Goal: Task Accomplishment & Management: Manage account settings

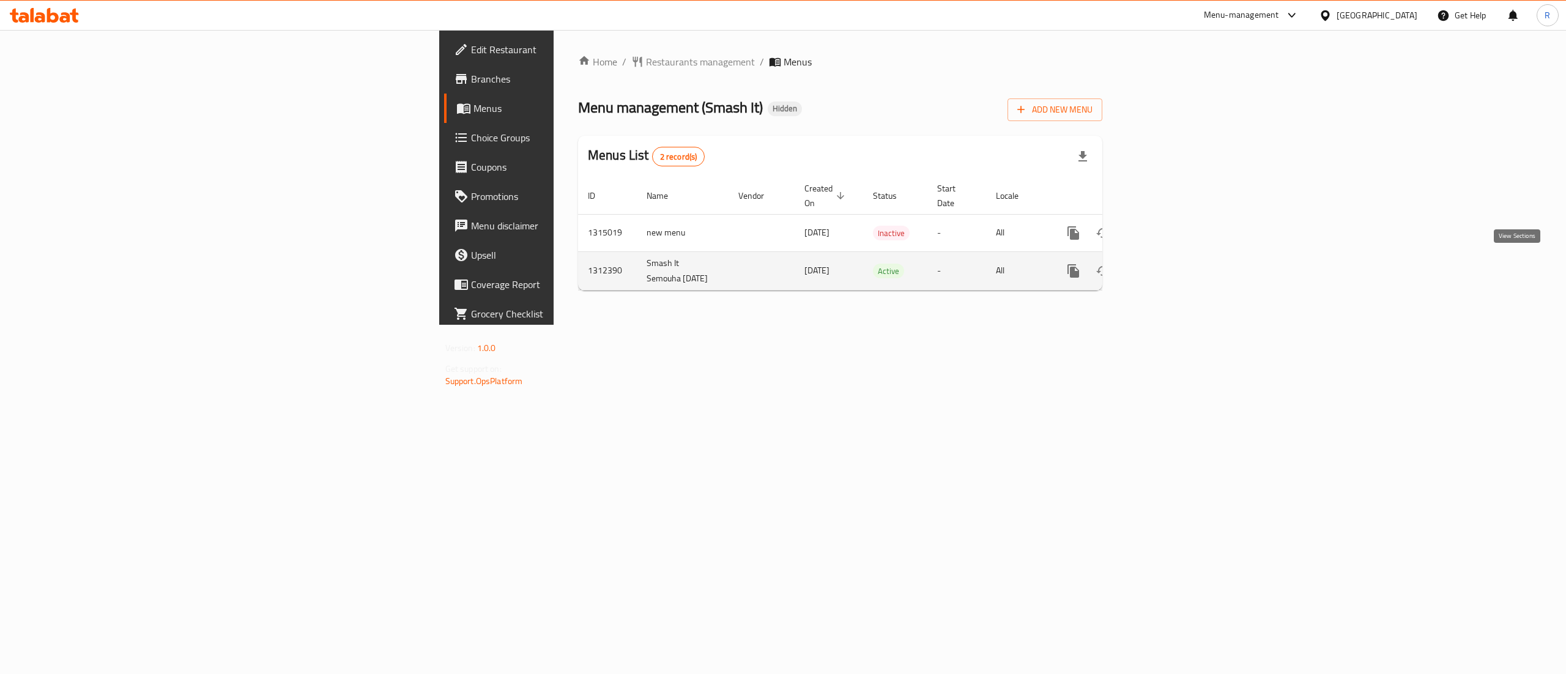
click at [1169, 264] on icon "enhanced table" at bounding box center [1161, 271] width 15 height 15
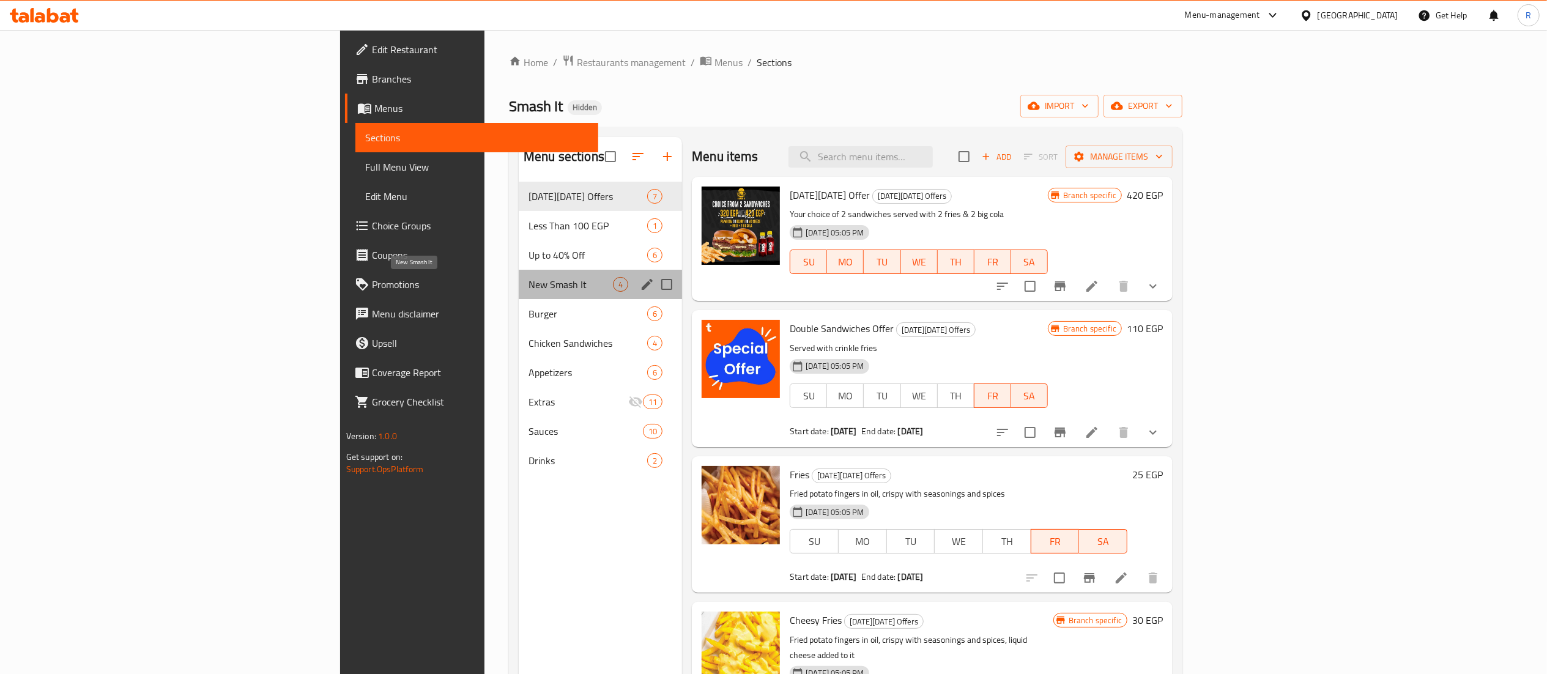
click at [529, 291] on span "New Smash It" at bounding box center [571, 284] width 84 height 15
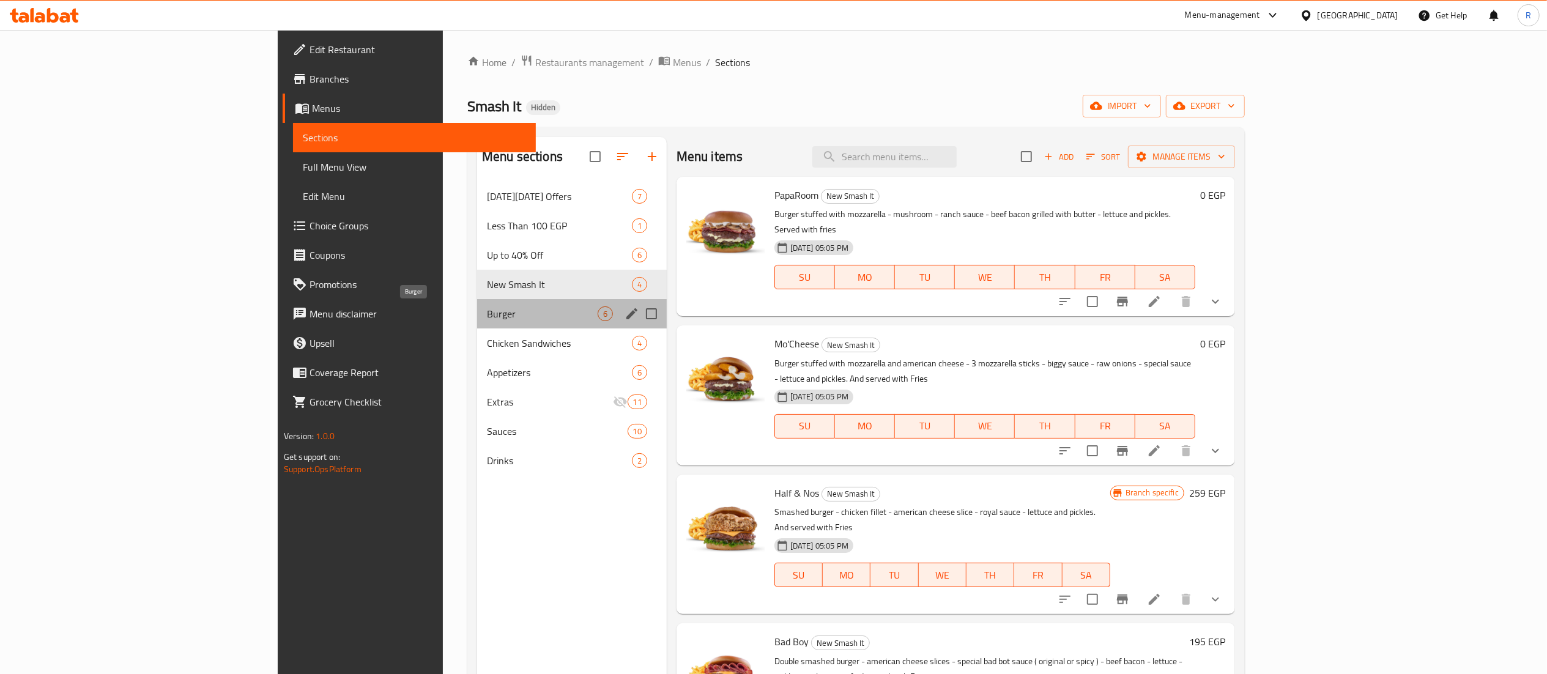
click at [487, 308] on span "Burger" at bounding box center [542, 313] width 111 height 15
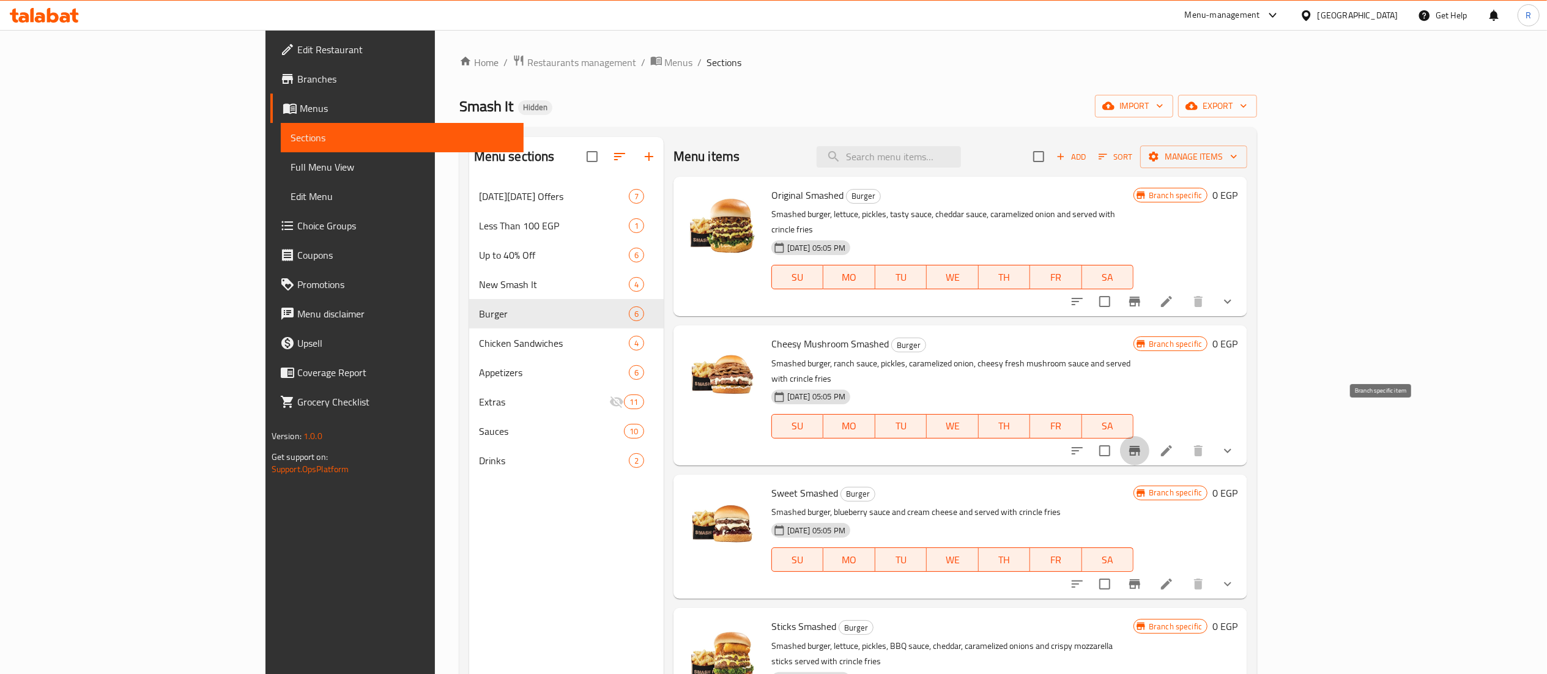
click at [1140, 446] on icon "Branch-specific-item" at bounding box center [1134, 451] width 11 height 10
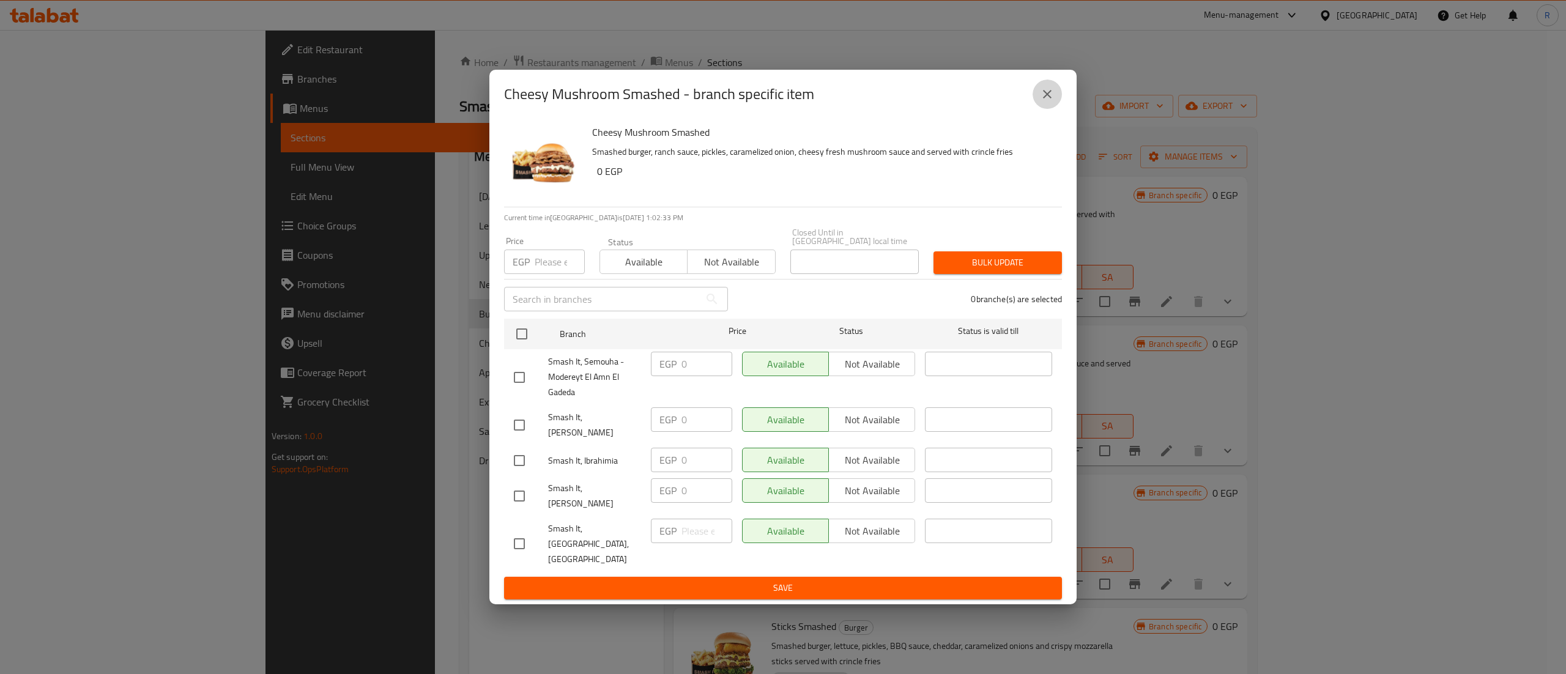
click at [1048, 98] on icon "close" at bounding box center [1047, 94] width 9 height 9
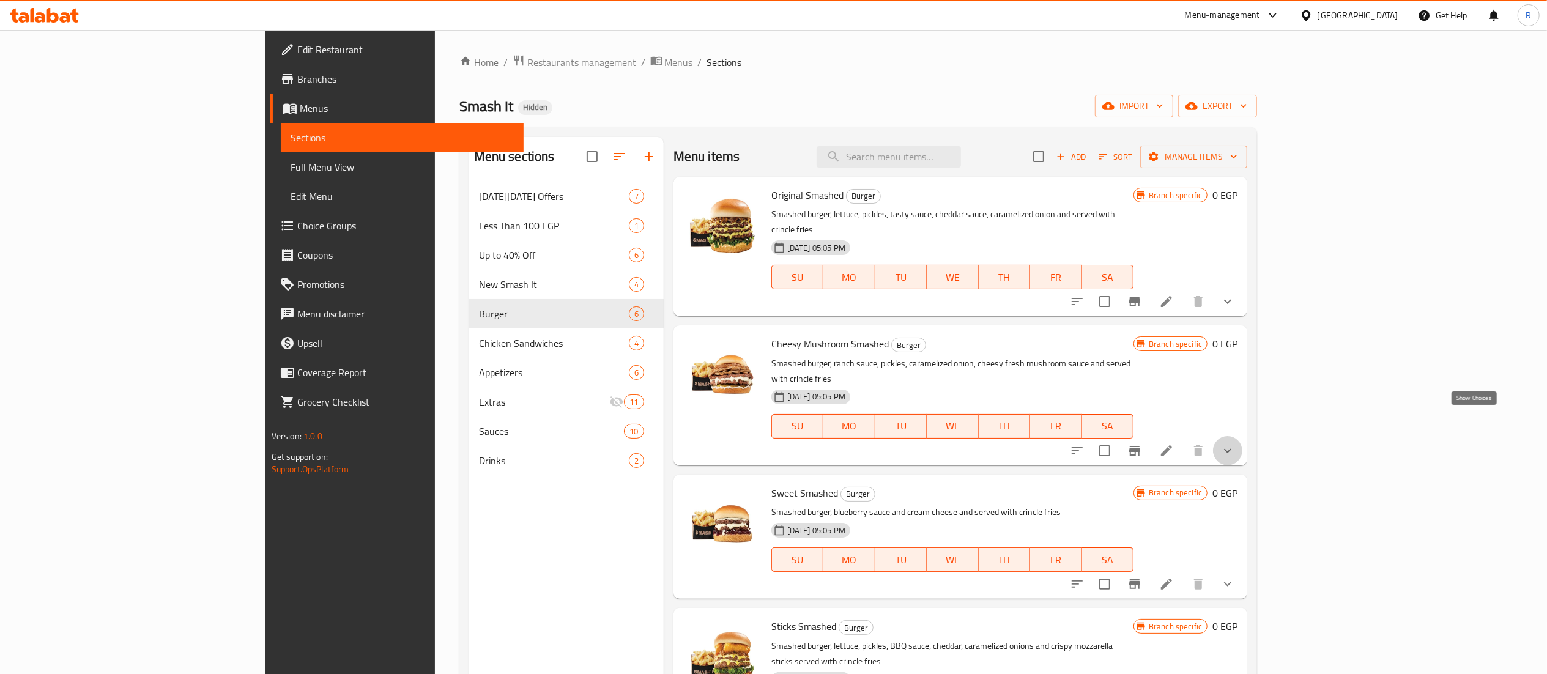
click at [1235, 443] on icon "show more" at bounding box center [1227, 450] width 15 height 15
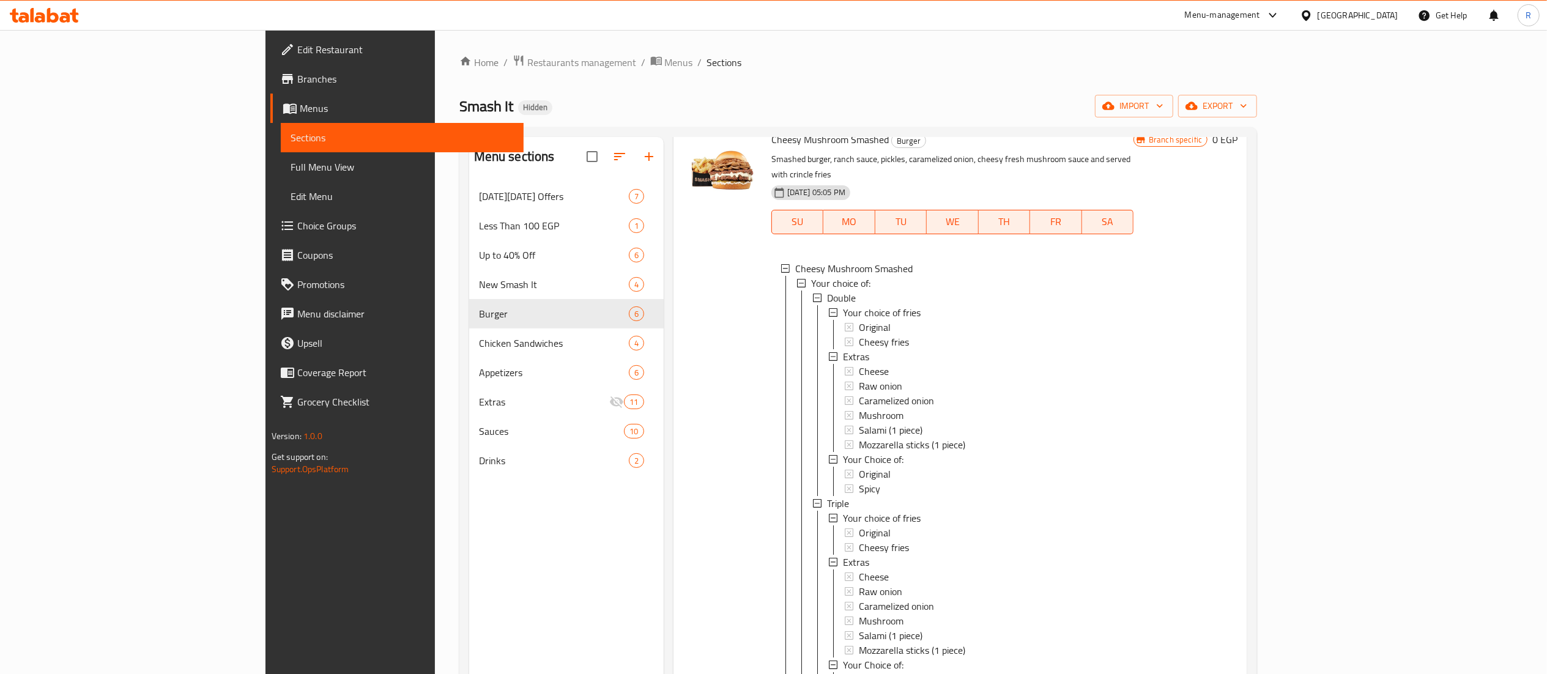
scroll to position [203, 0]
click at [827, 292] on div "Double" at bounding box center [975, 299] width 297 height 15
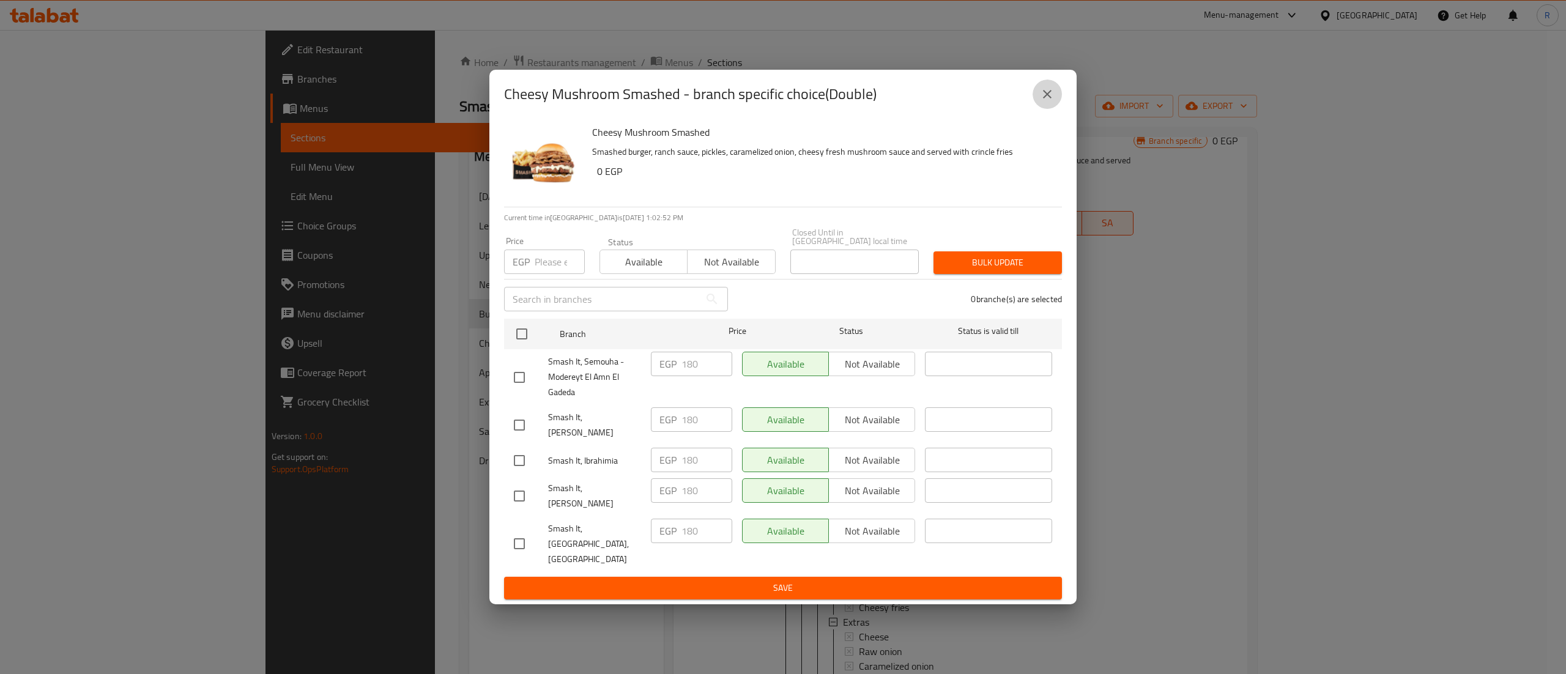
click at [1051, 109] on button "close" at bounding box center [1047, 94] width 29 height 29
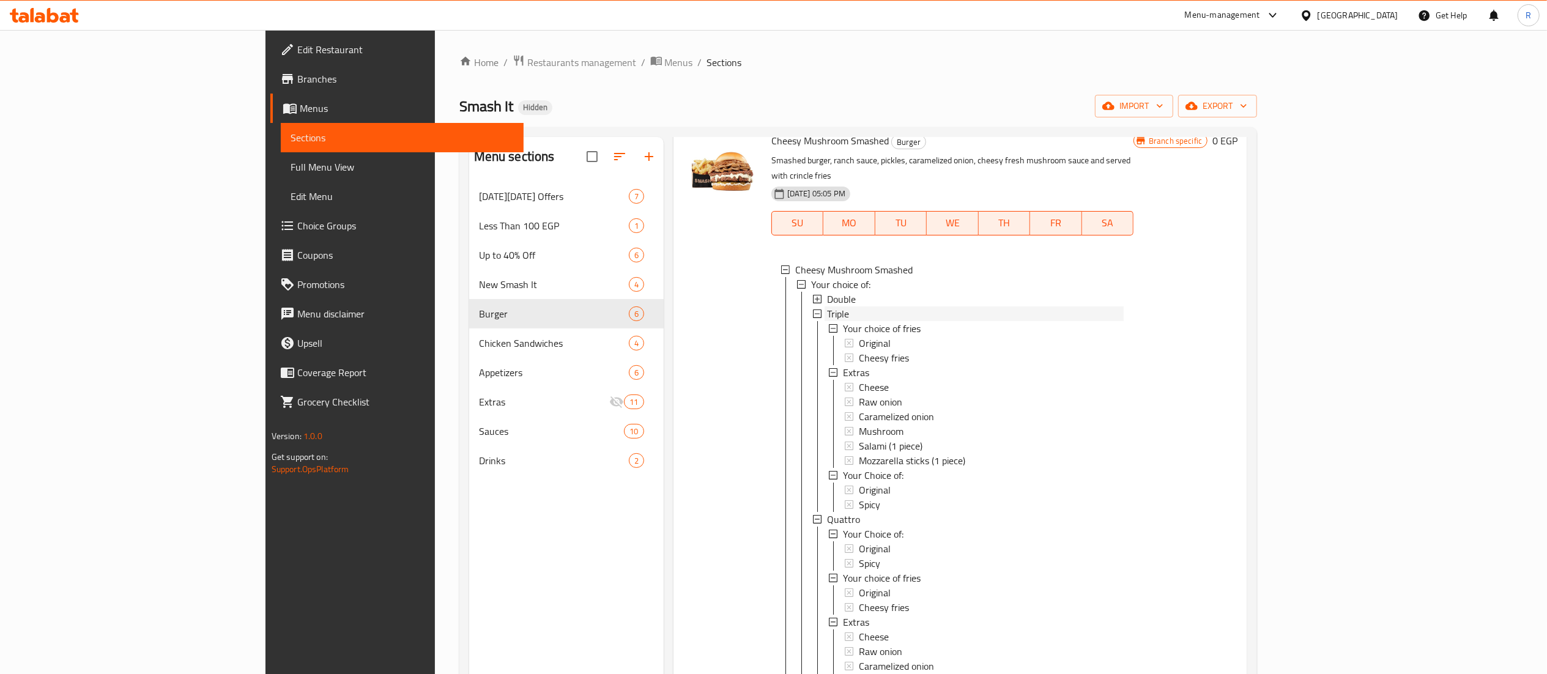
click at [827, 306] on div "Triple" at bounding box center [975, 313] width 297 height 15
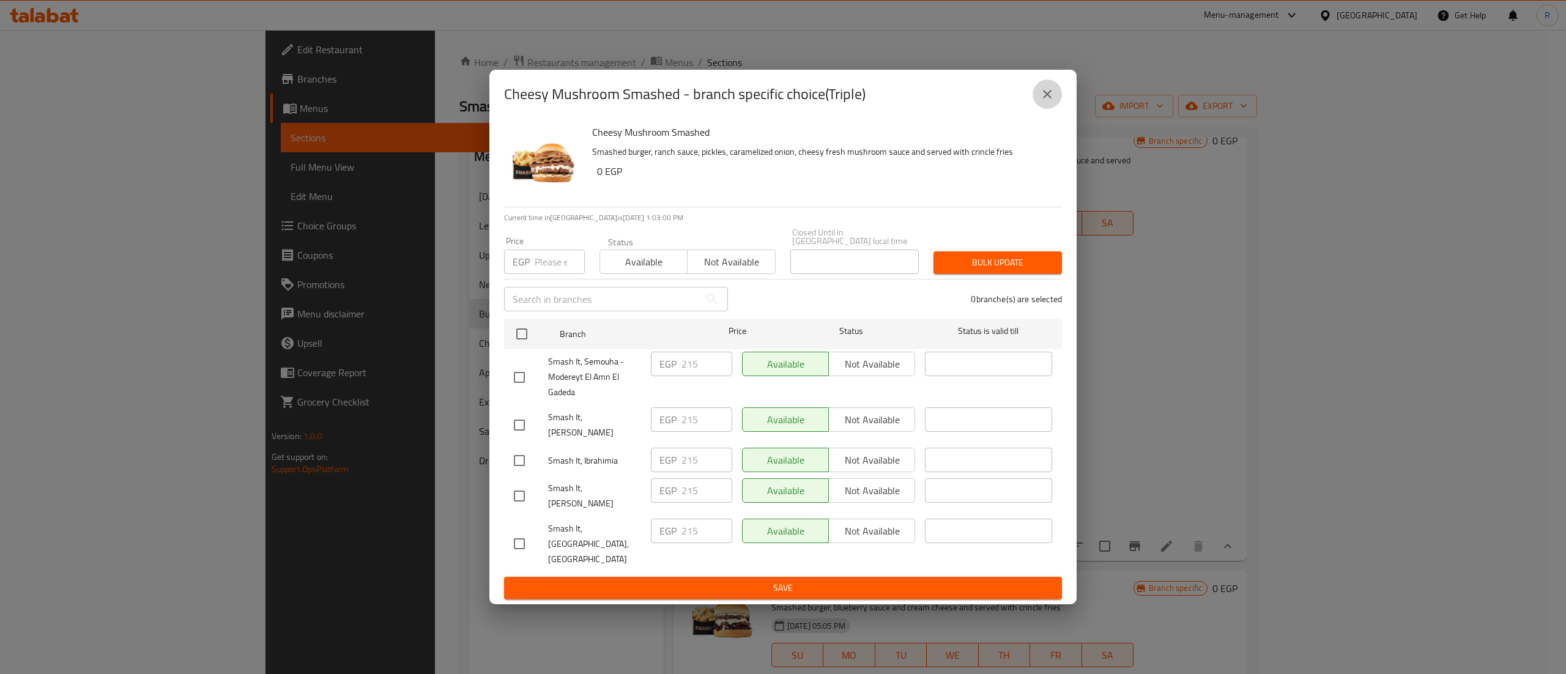
click at [1045, 102] on icon "close" at bounding box center [1047, 94] width 15 height 15
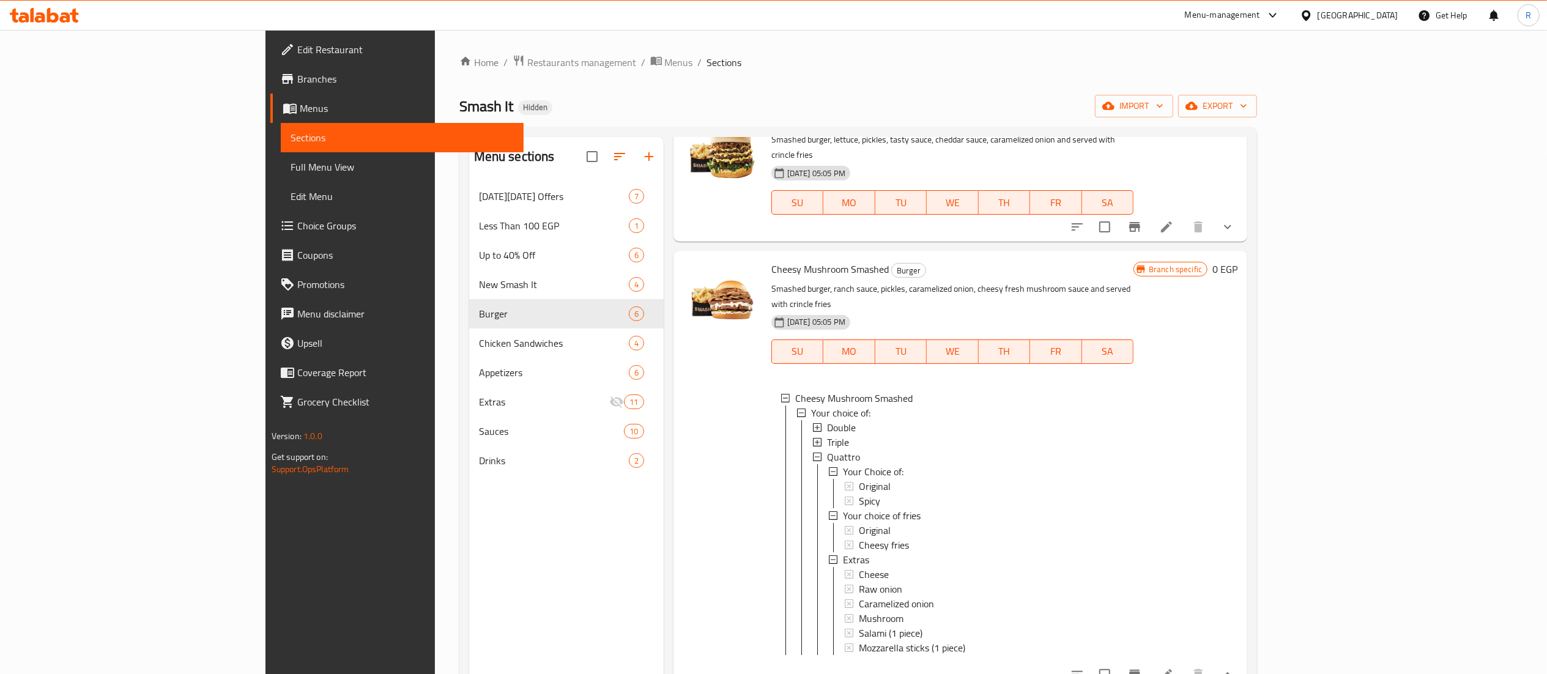
scroll to position [0, 0]
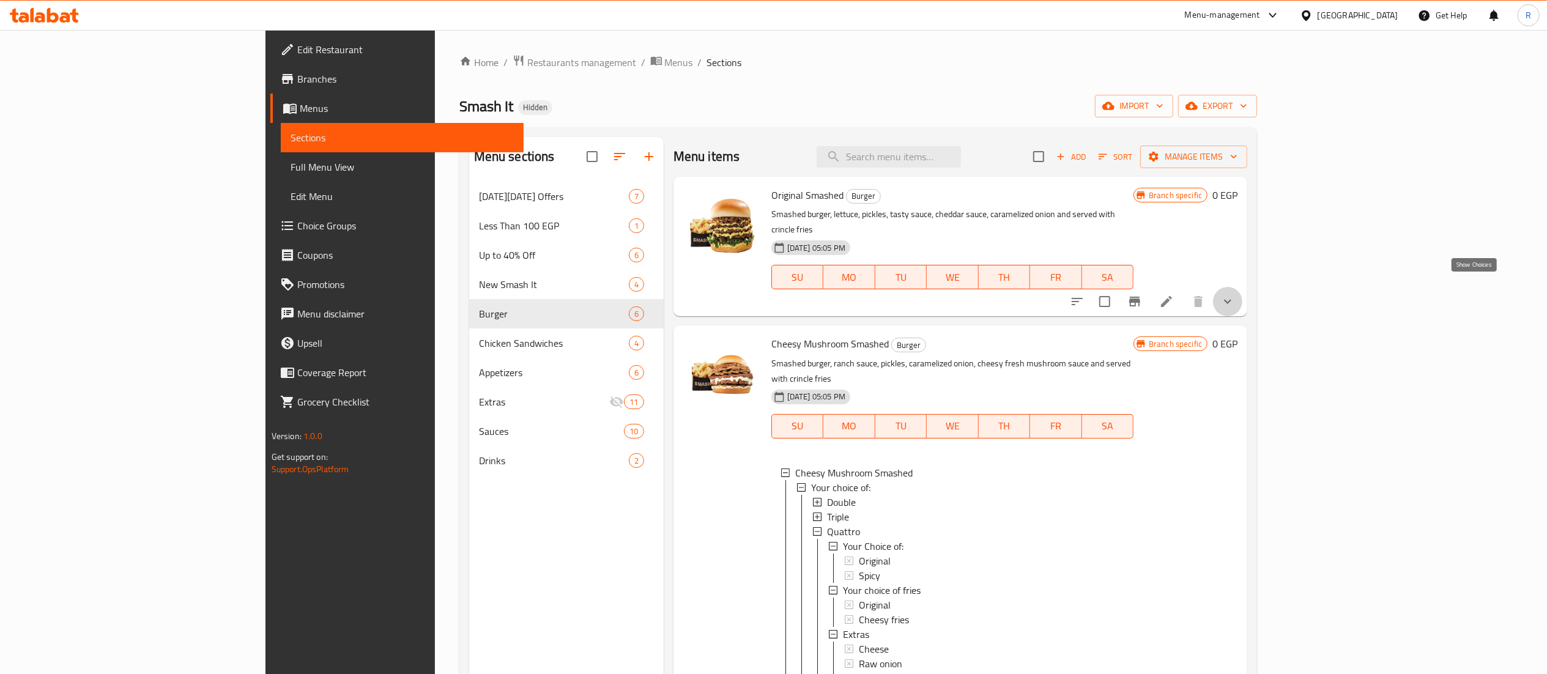
click at [1235, 294] on icon "show more" at bounding box center [1227, 301] width 15 height 15
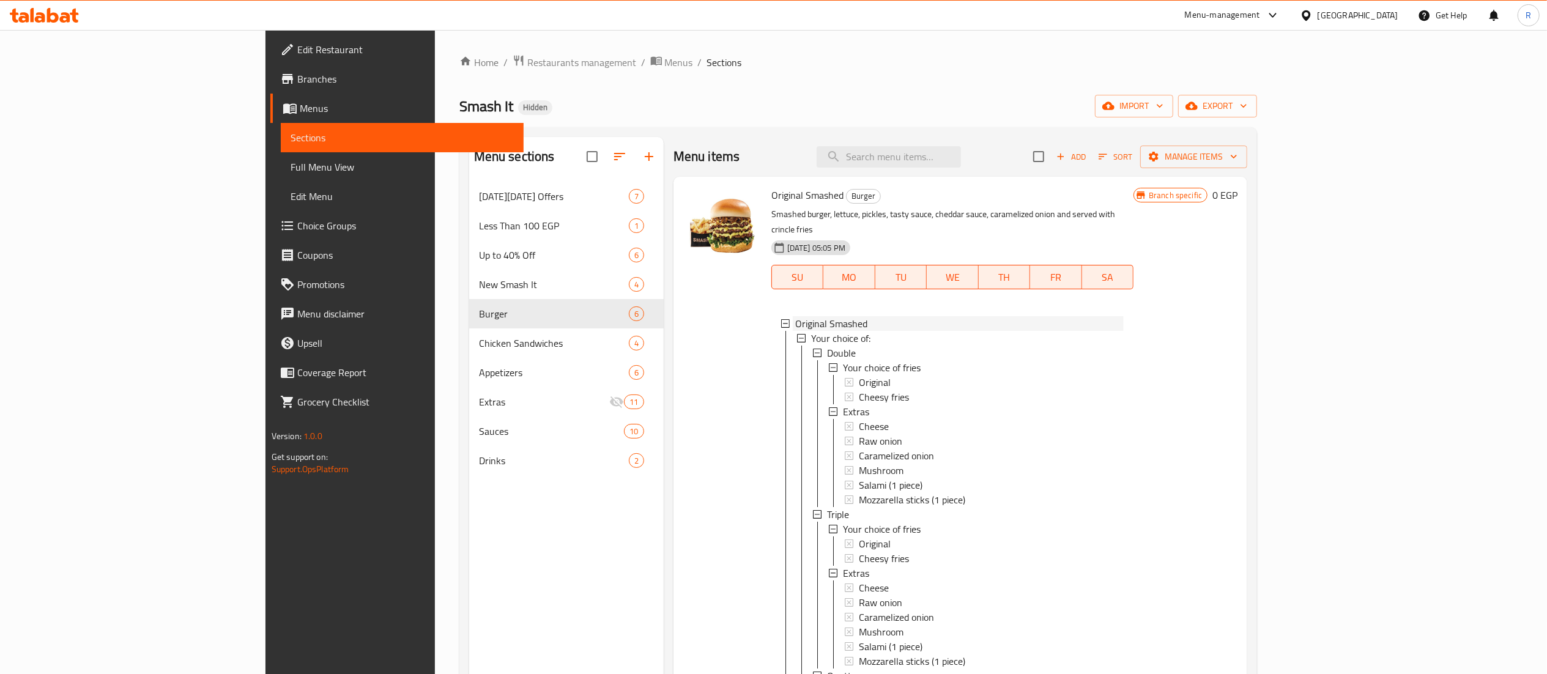
click at [847, 316] on div "Original Smashed" at bounding box center [959, 323] width 328 height 15
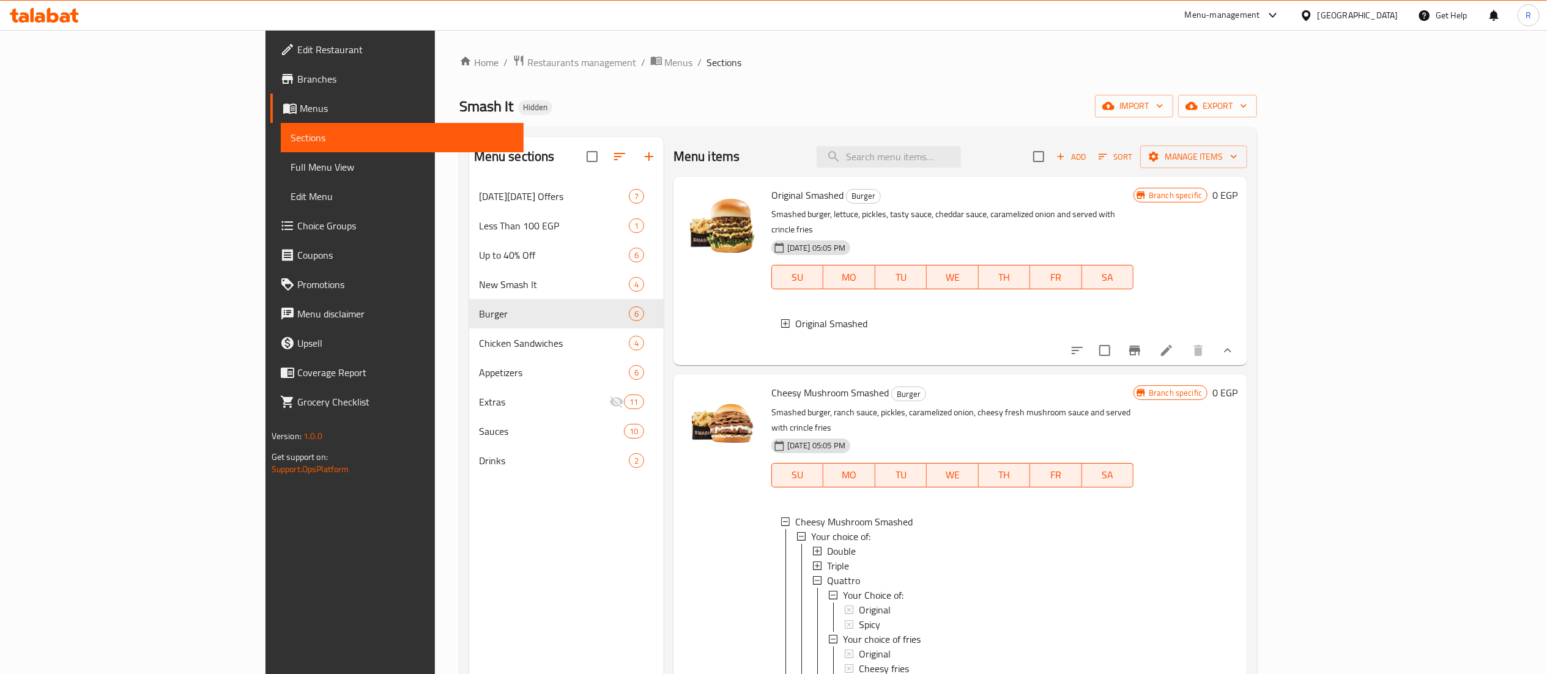
click at [847, 316] on div "Original Smashed" at bounding box center [959, 323] width 328 height 15
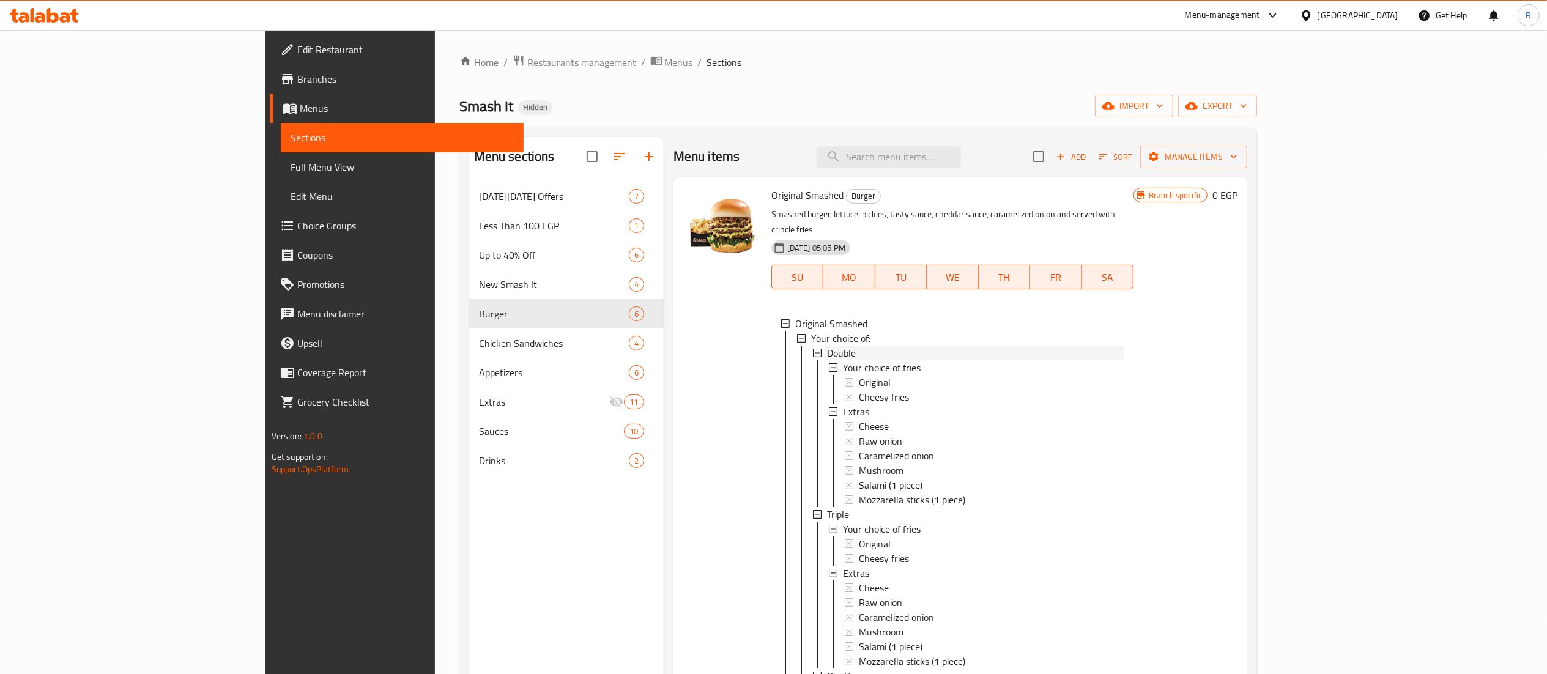
click at [856, 346] on div "Double" at bounding box center [975, 353] width 297 height 15
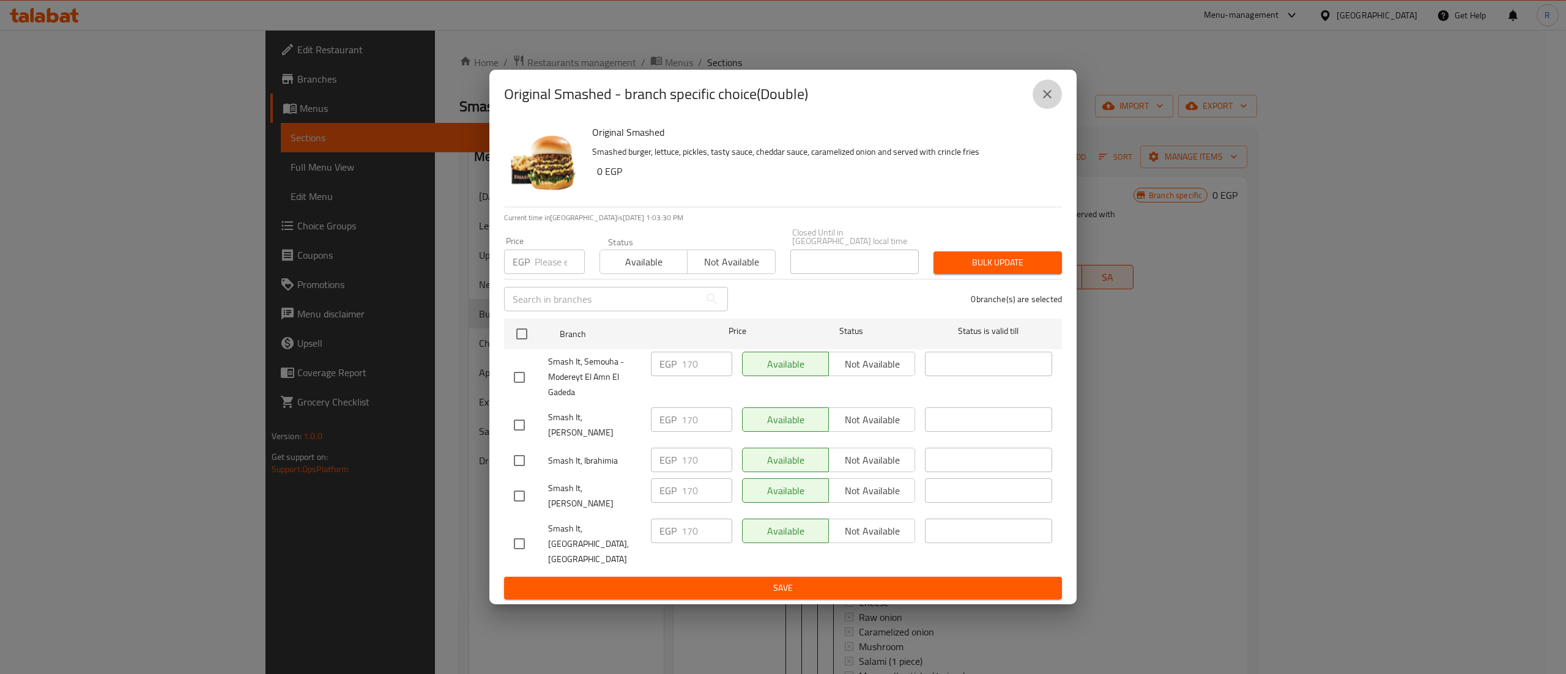
click at [1055, 107] on button "close" at bounding box center [1047, 94] width 29 height 29
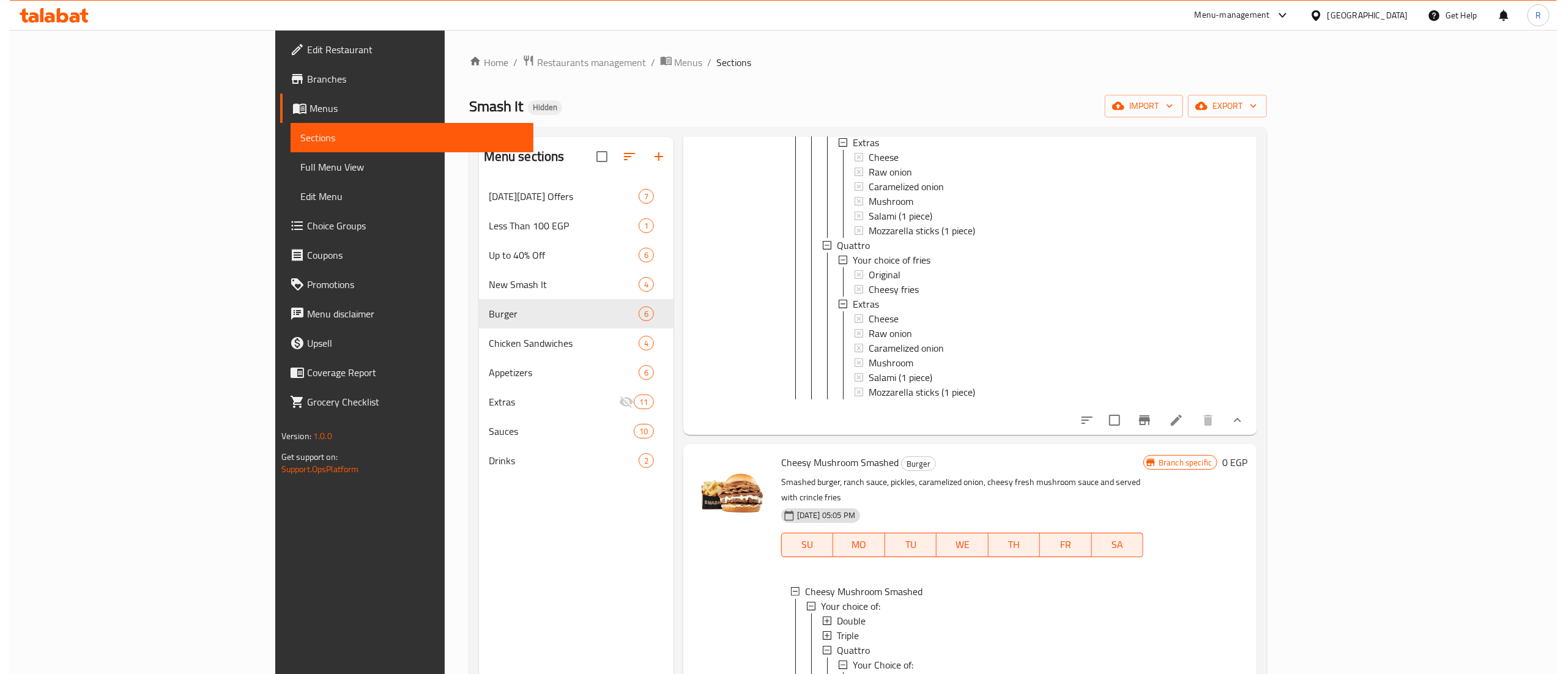
scroll to position [302, 0]
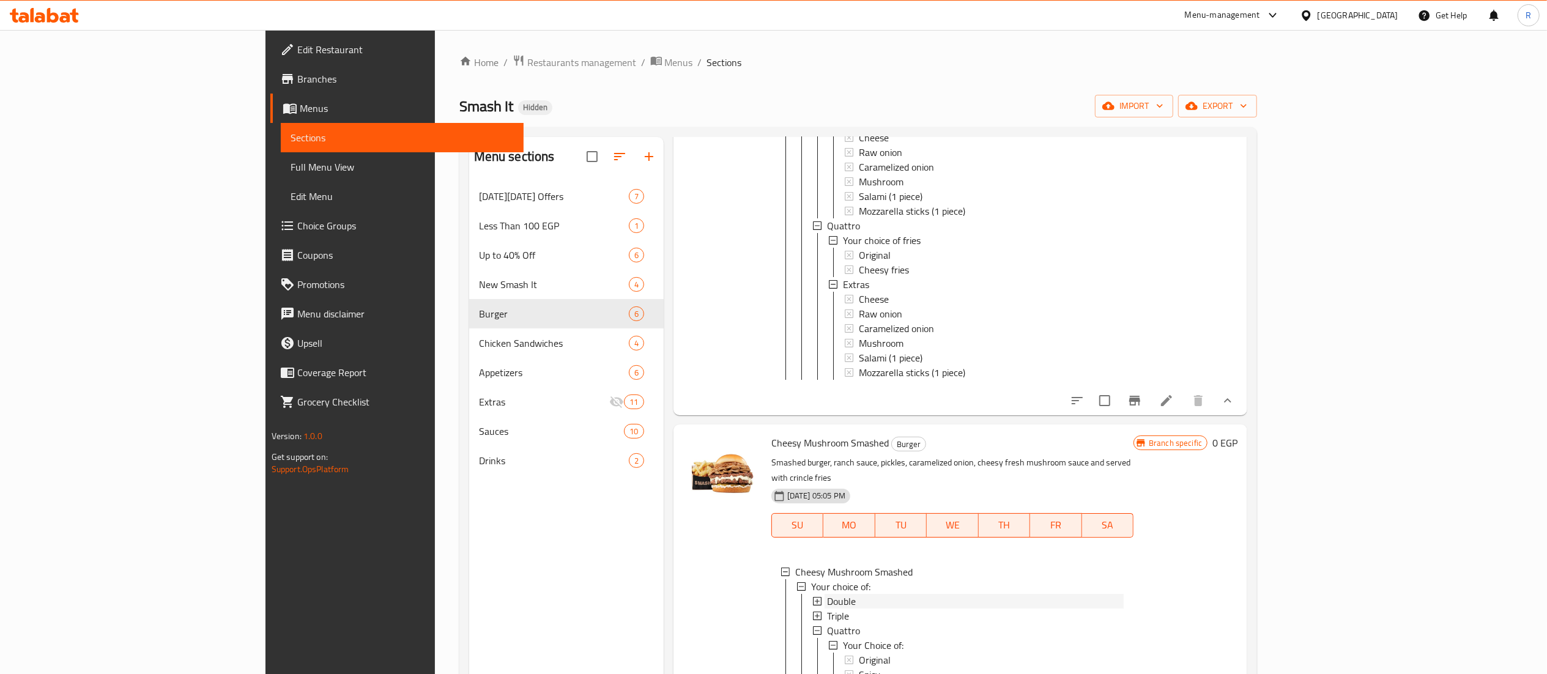
click at [827, 594] on div "Double" at bounding box center [975, 601] width 297 height 15
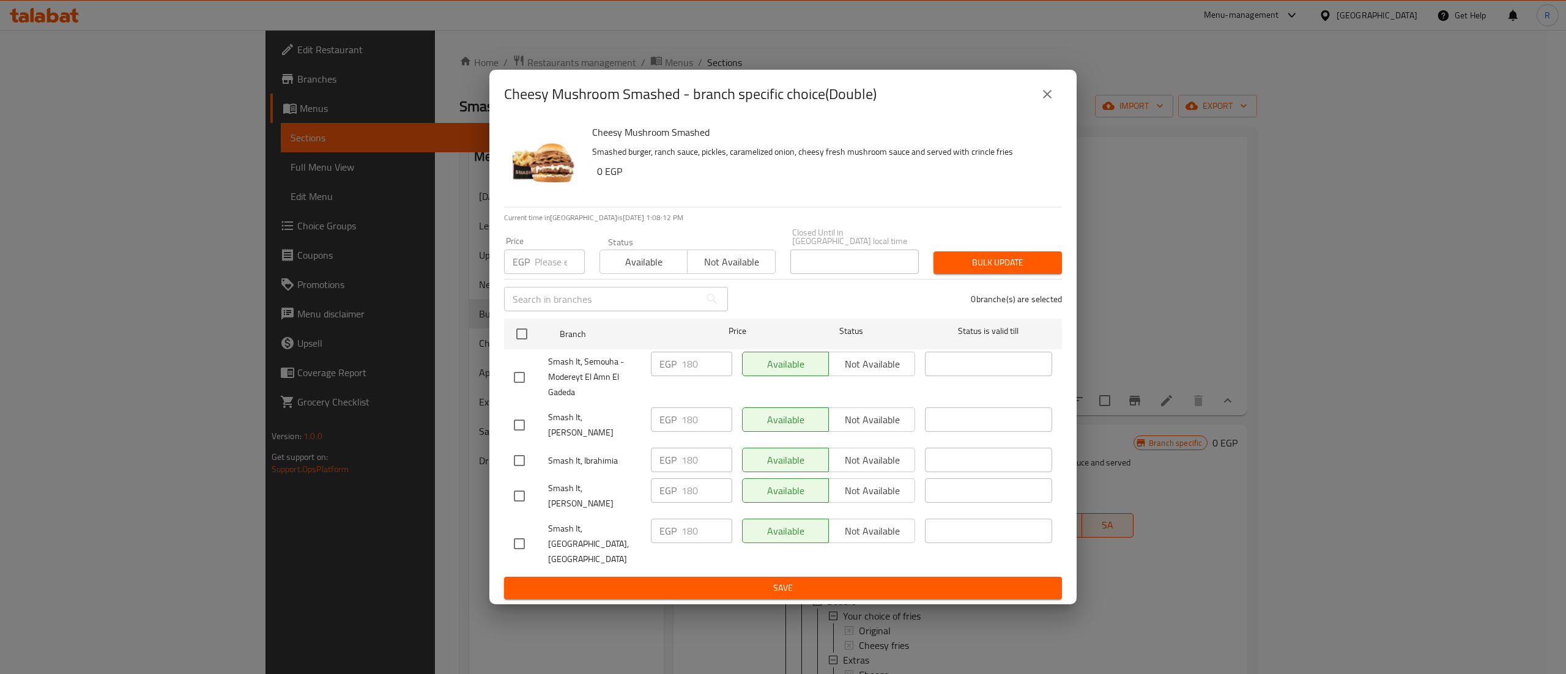
drag, startPoint x: 1045, startPoint y: 119, endPoint x: 1055, endPoint y: 103, distance: 18.4
click at [1055, 103] on button "close" at bounding box center [1047, 94] width 29 height 29
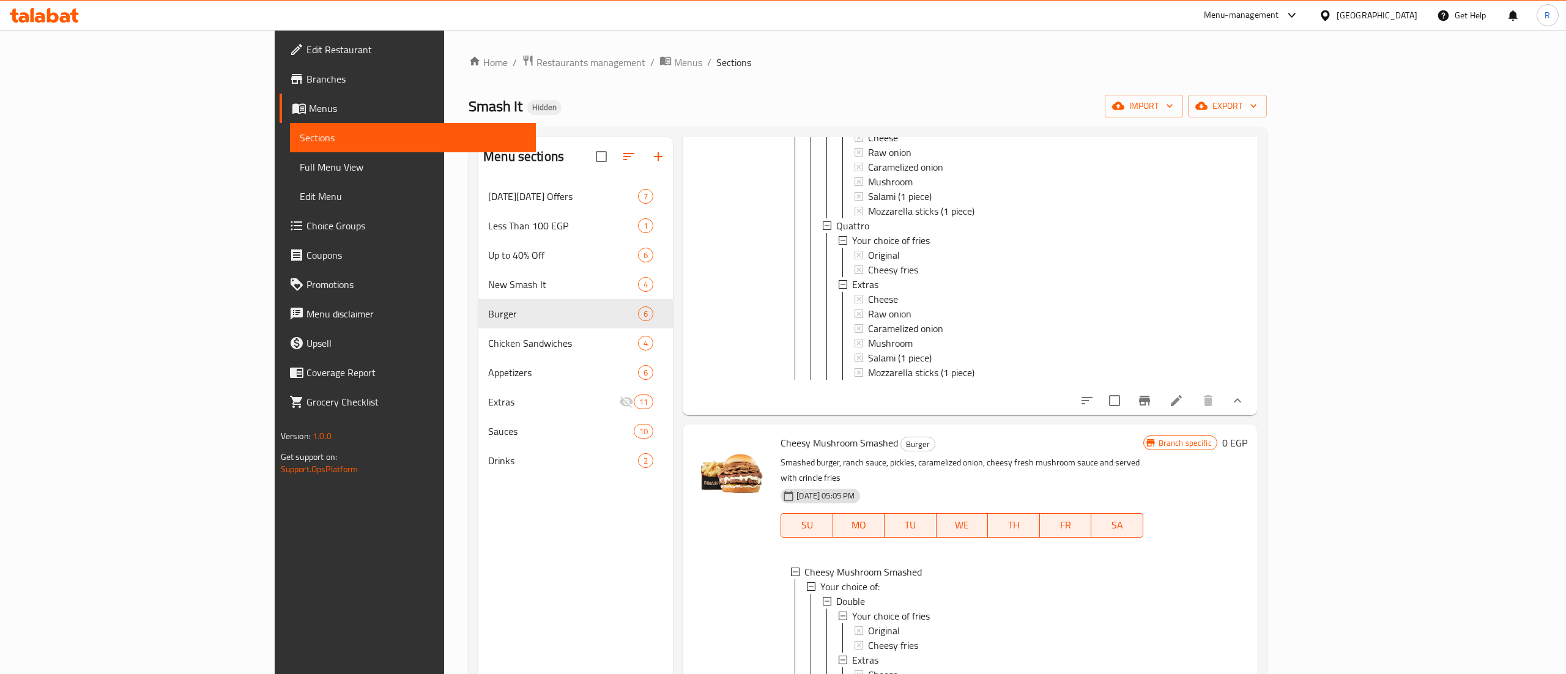
scroll to position [113, 0]
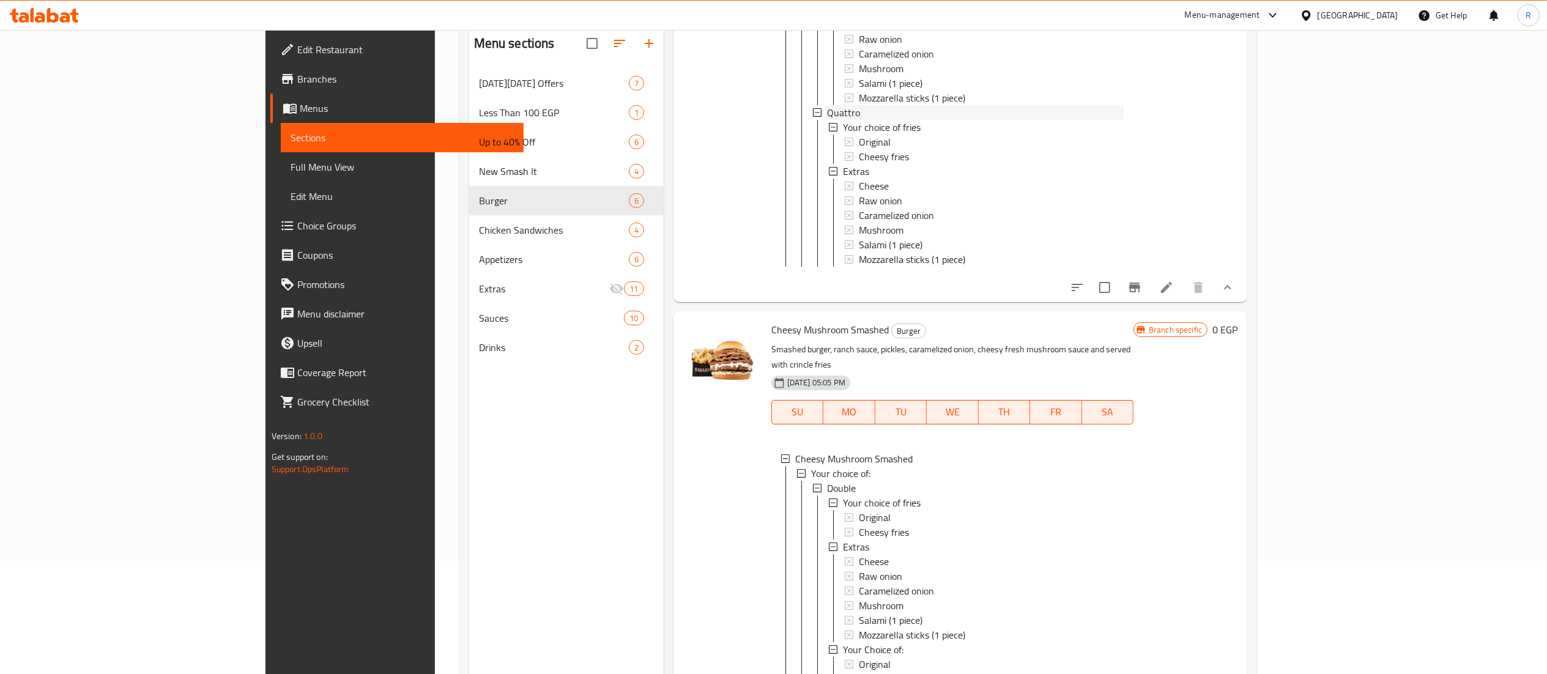
click at [1055, 105] on div "Quattro" at bounding box center [975, 112] width 297 height 15
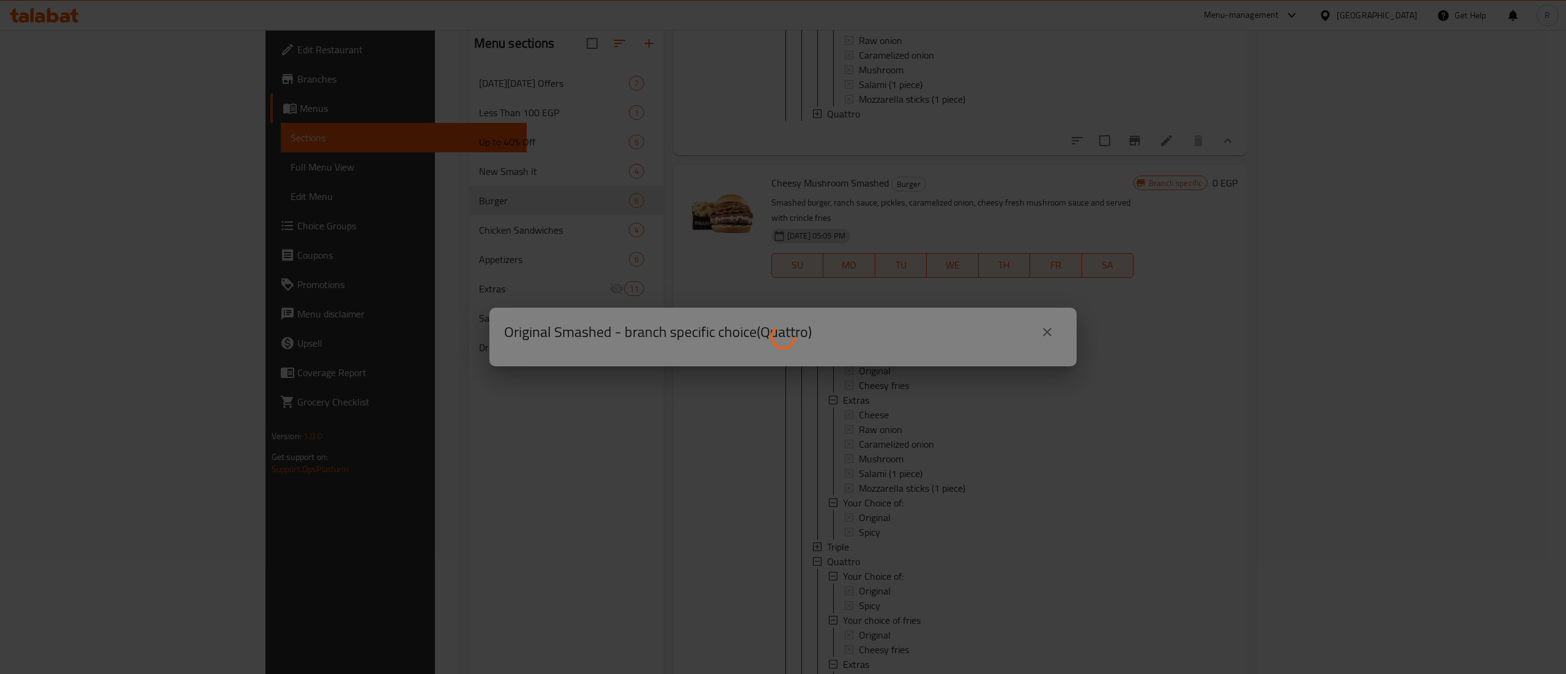
click at [1111, 486] on div at bounding box center [783, 337] width 1566 height 674
click at [1047, 330] on div at bounding box center [783, 337] width 1566 height 674
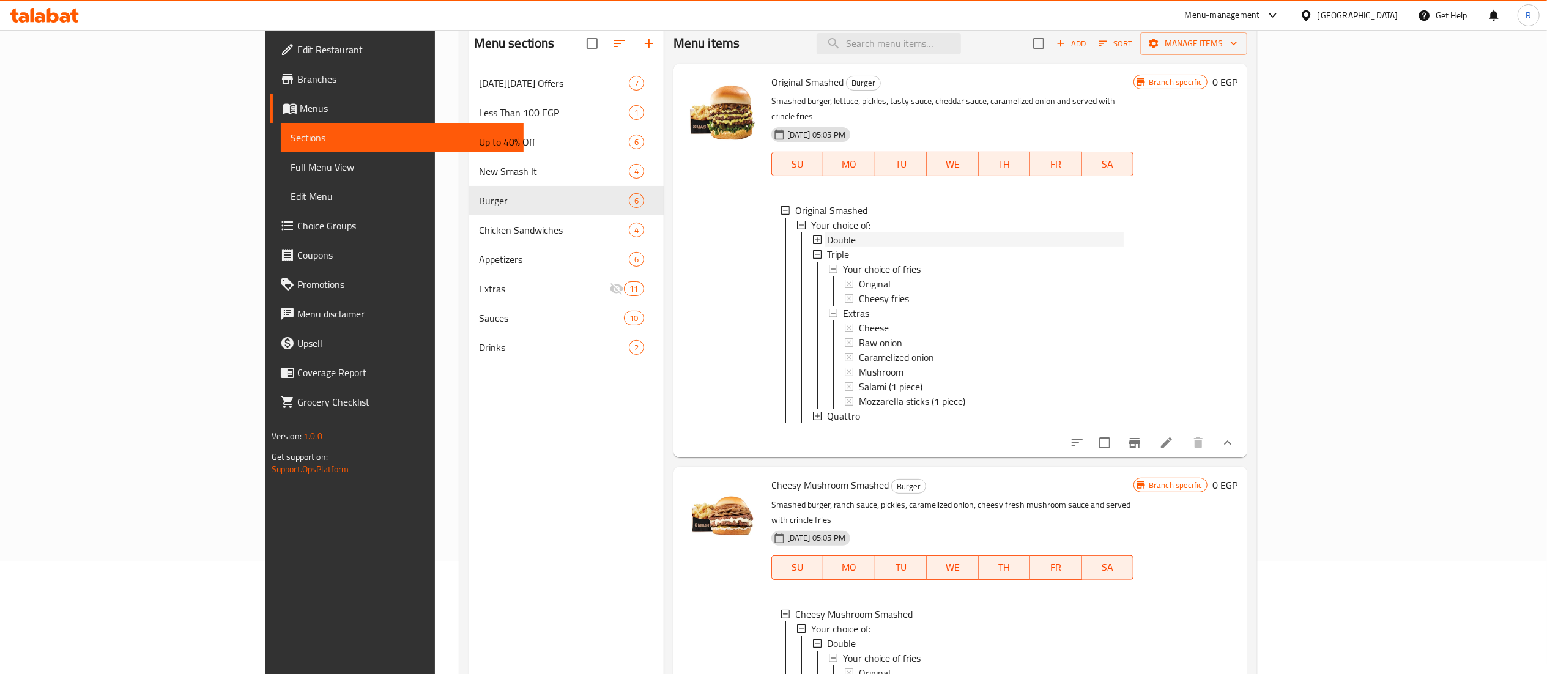
click at [886, 232] on div "Double" at bounding box center [975, 239] width 297 height 15
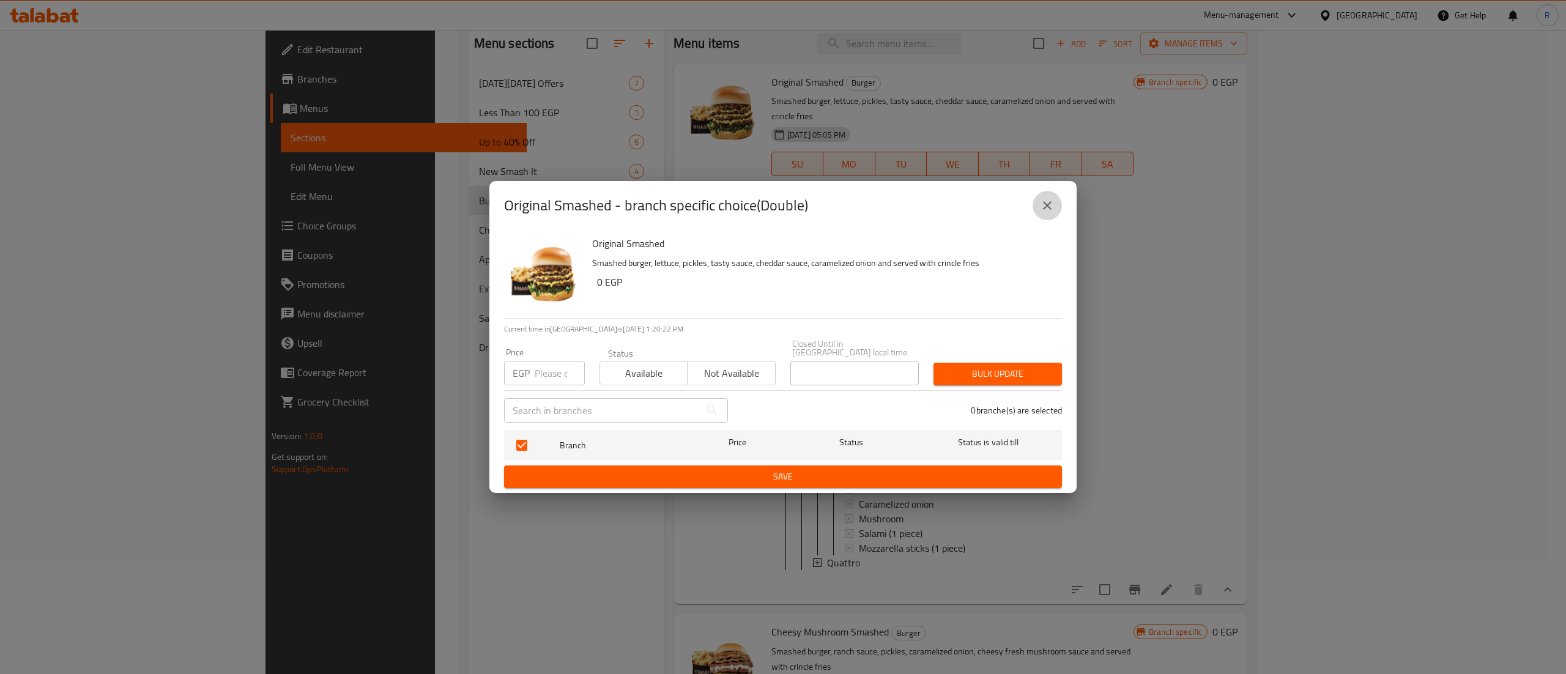
click at [1048, 213] on icon "close" at bounding box center [1047, 205] width 15 height 15
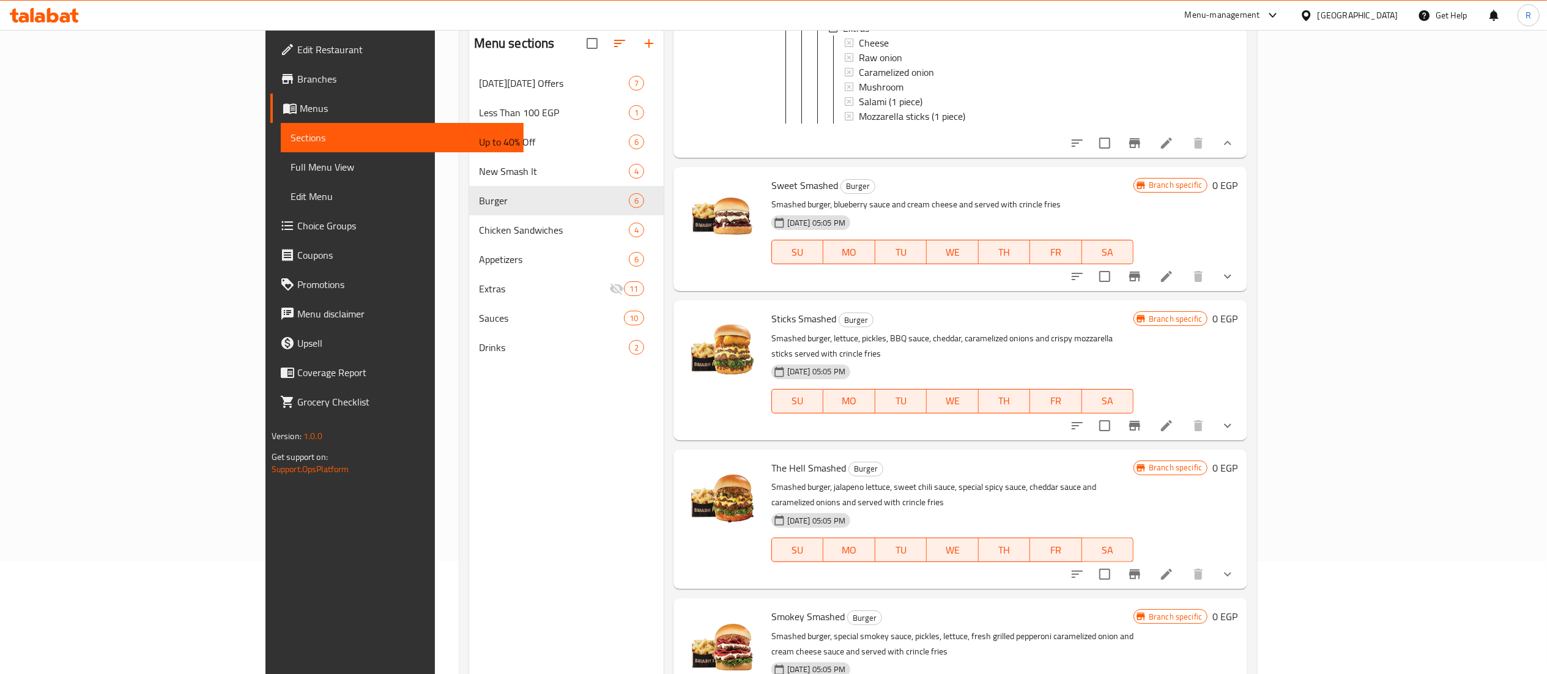
scroll to position [172, 0]
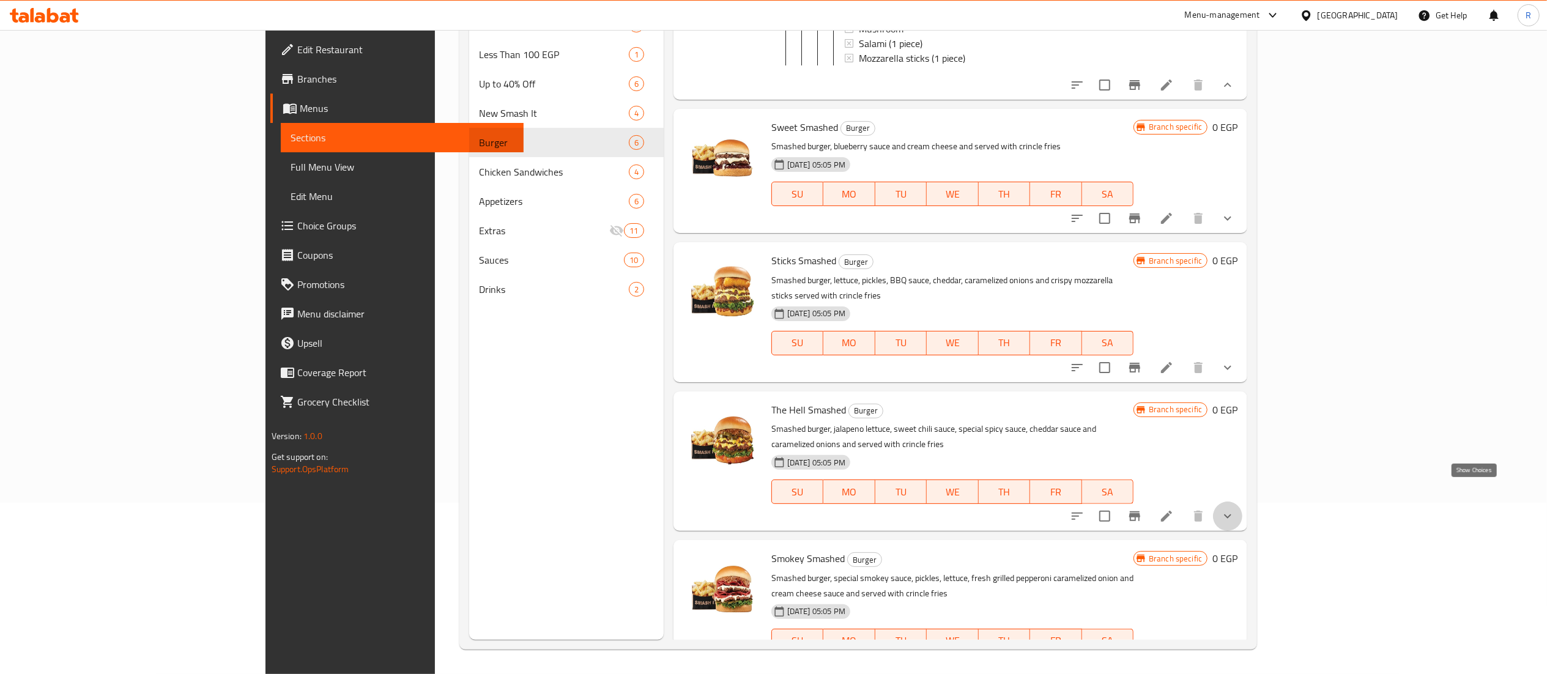
click at [1235, 509] on icon "show more" at bounding box center [1227, 516] width 15 height 15
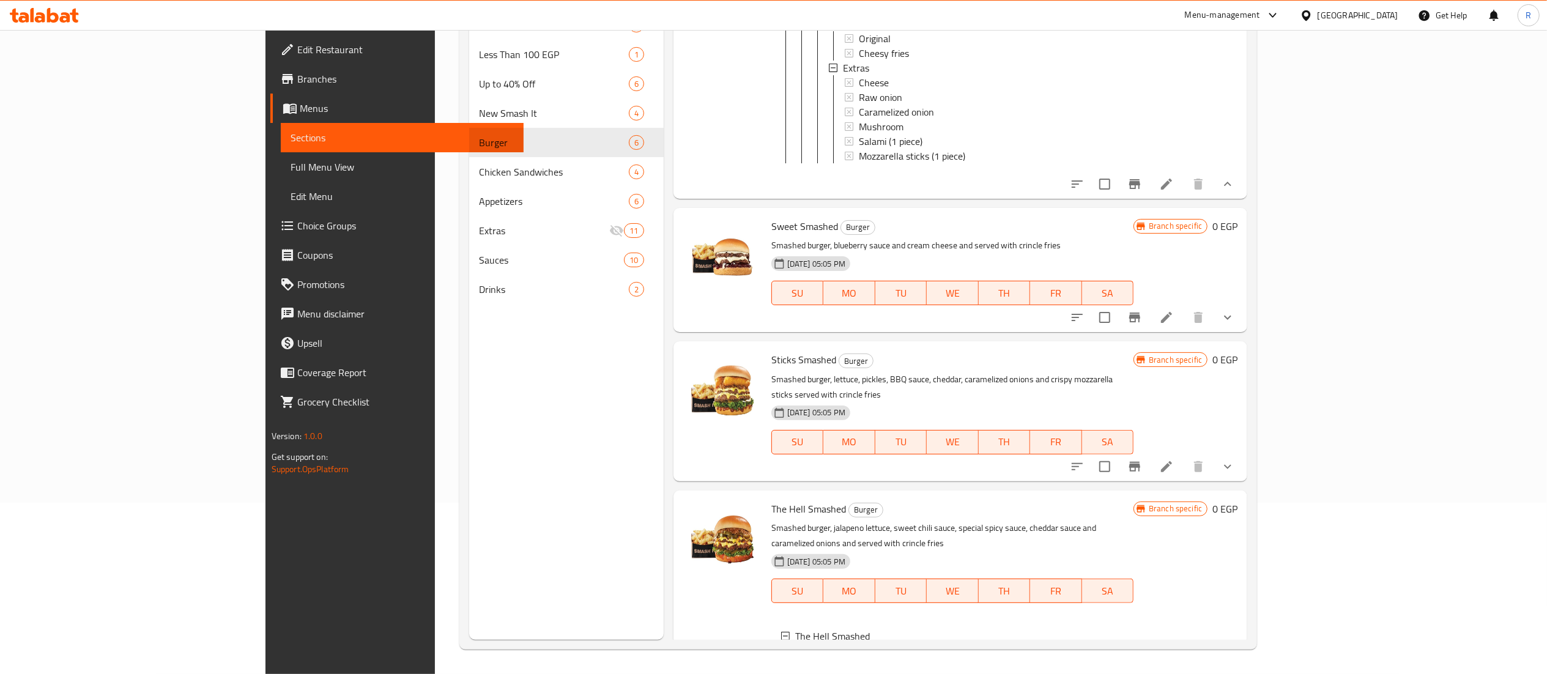
scroll to position [996, 0]
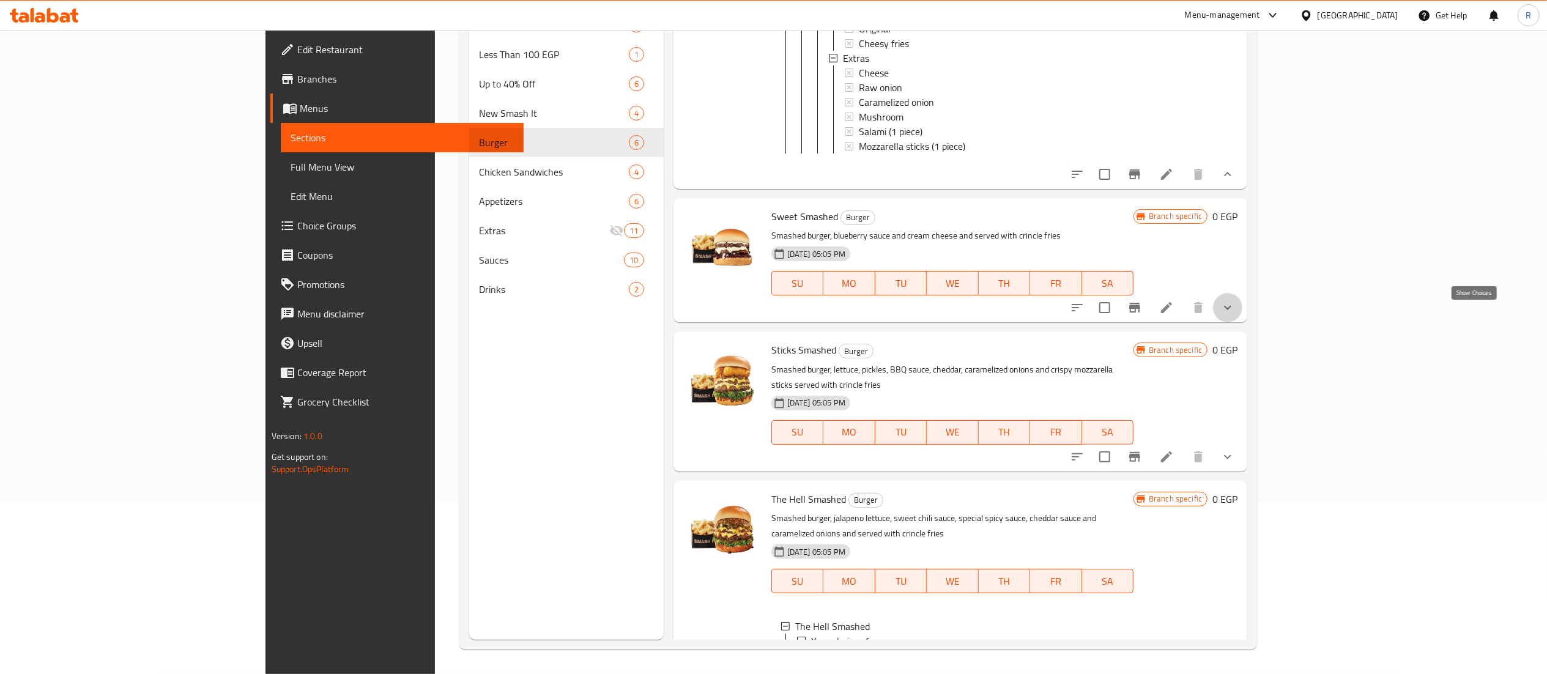
click at [1235, 315] on icon "show more" at bounding box center [1227, 307] width 15 height 15
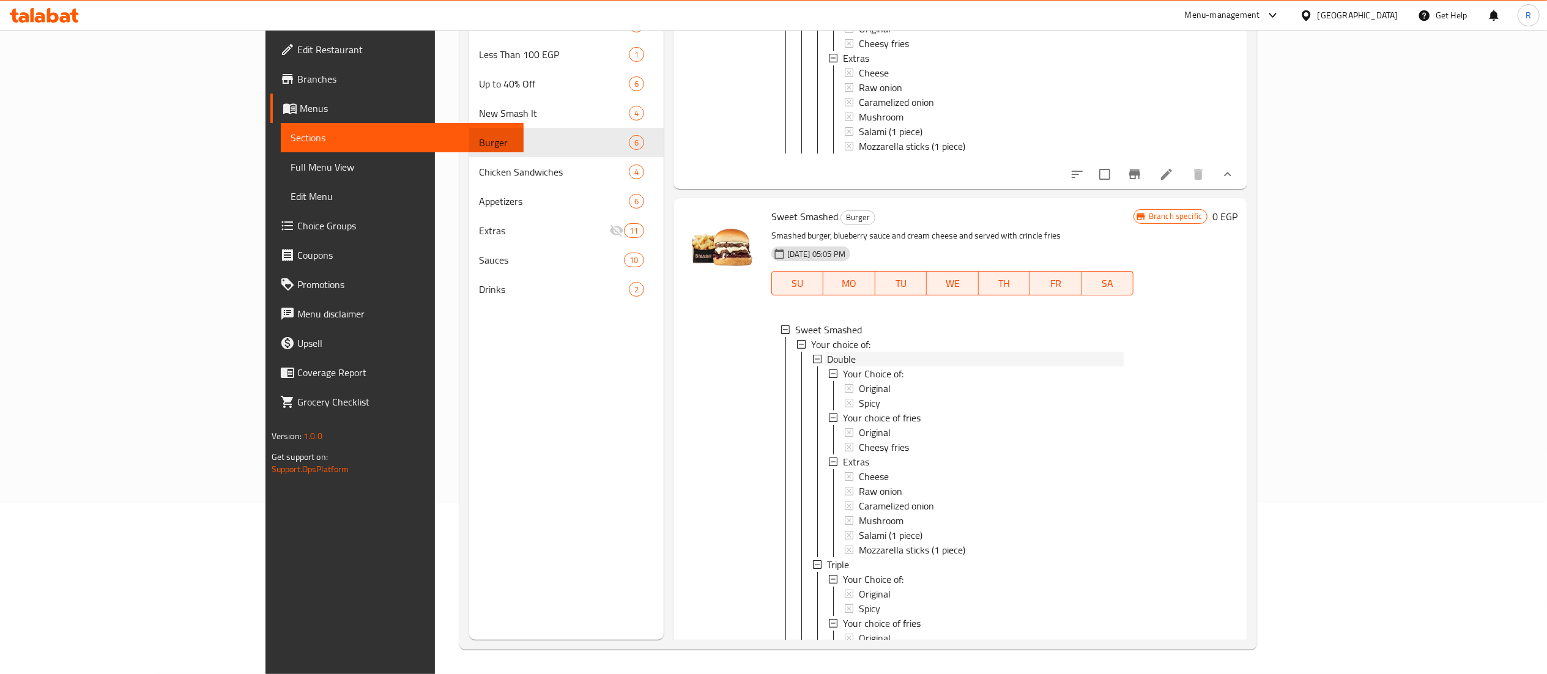
click at [827, 365] on div "Double" at bounding box center [975, 359] width 297 height 15
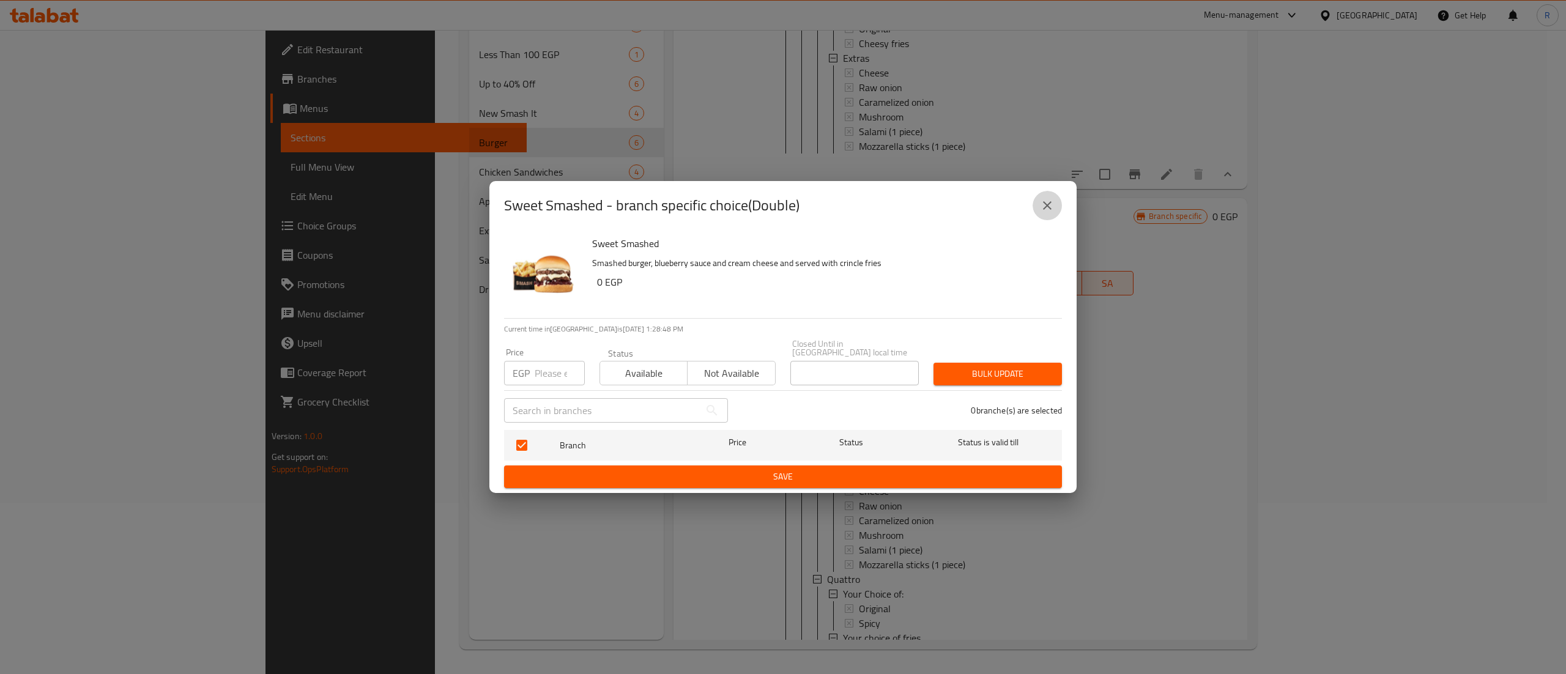
click at [1051, 212] on icon "close" at bounding box center [1047, 205] width 15 height 15
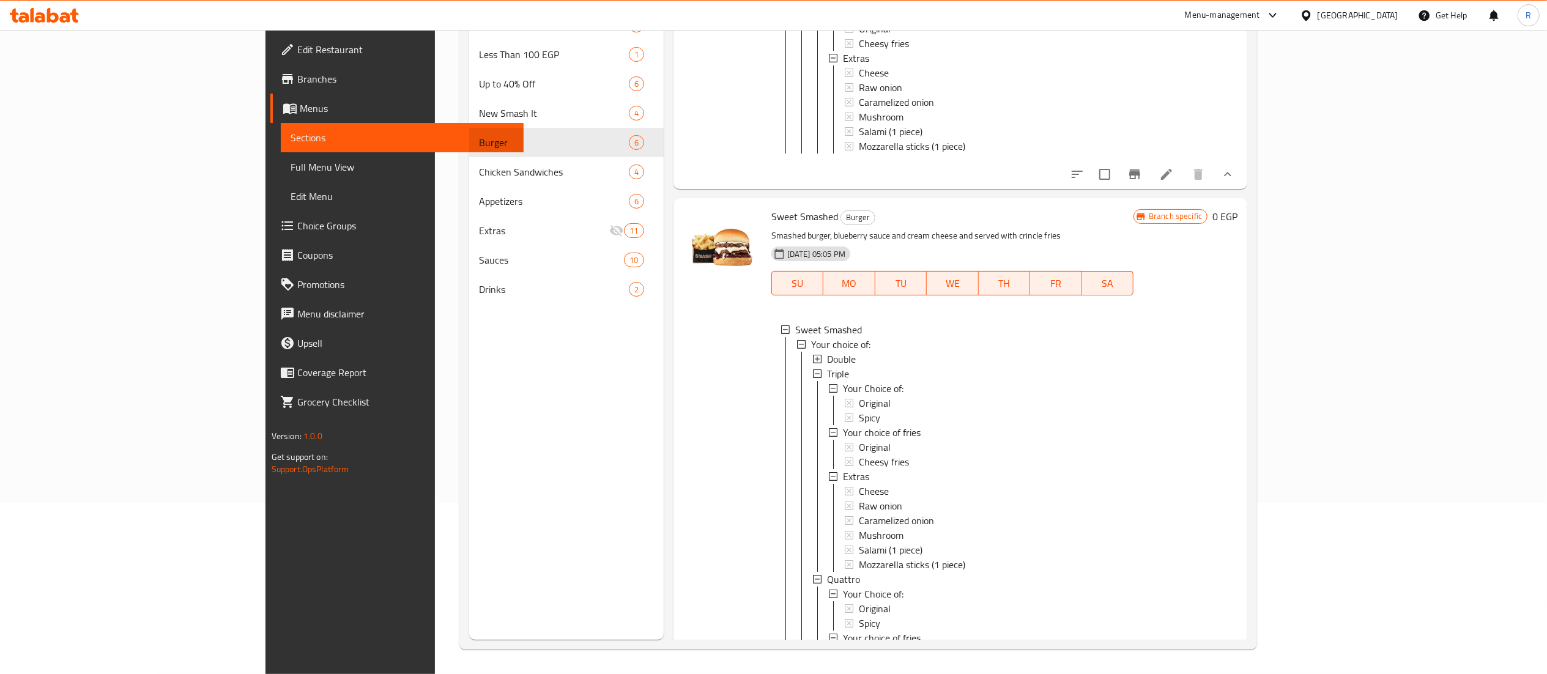
click at [827, 366] on div "Double" at bounding box center [975, 359] width 297 height 15
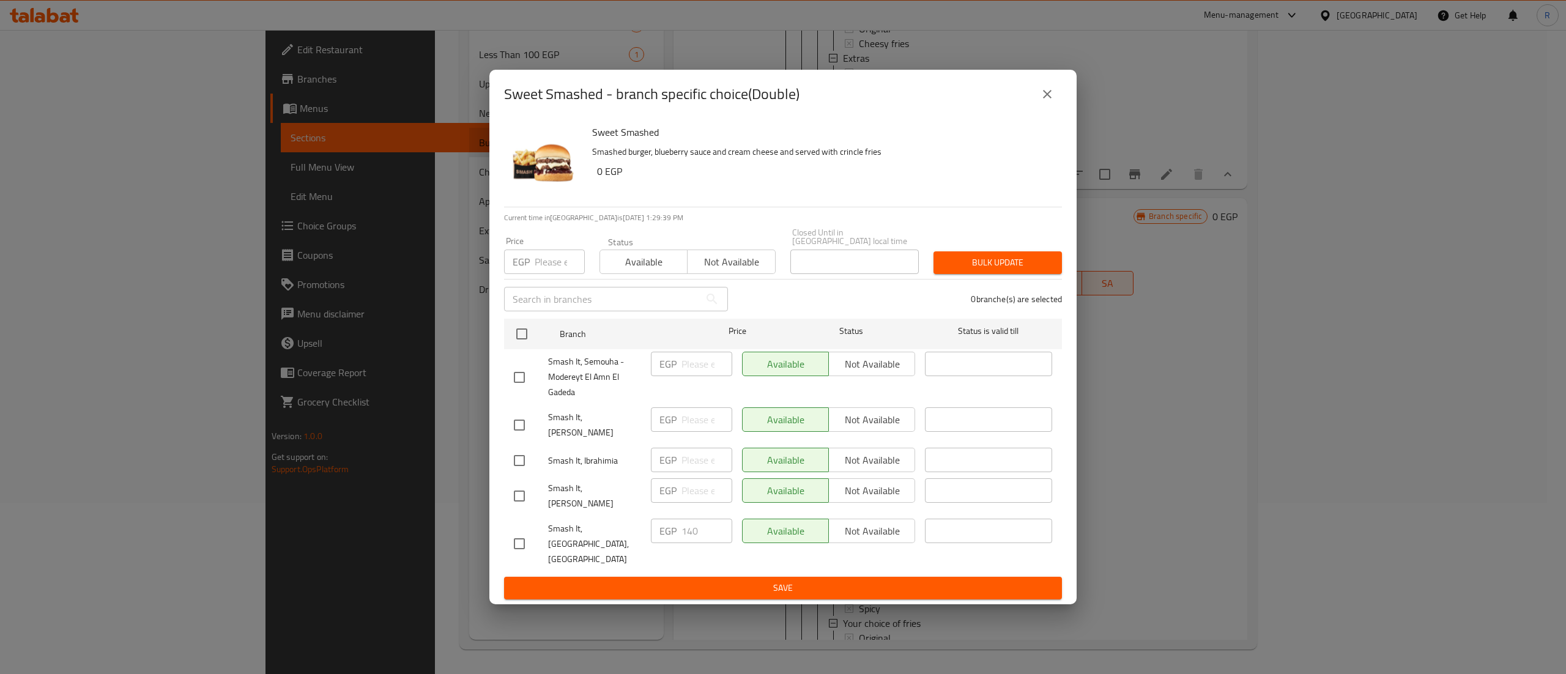
click at [1046, 102] on icon "close" at bounding box center [1047, 94] width 15 height 15
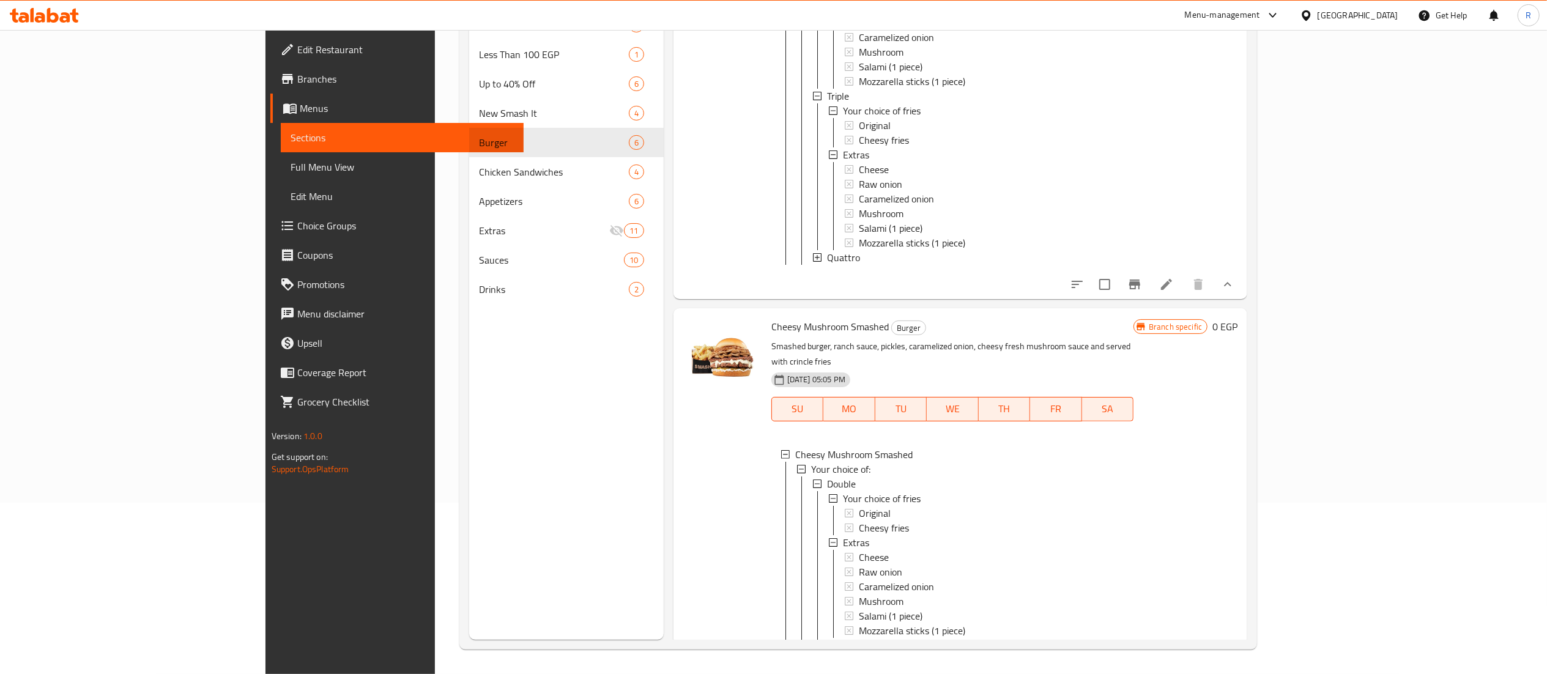
scroll to position [88, 0]
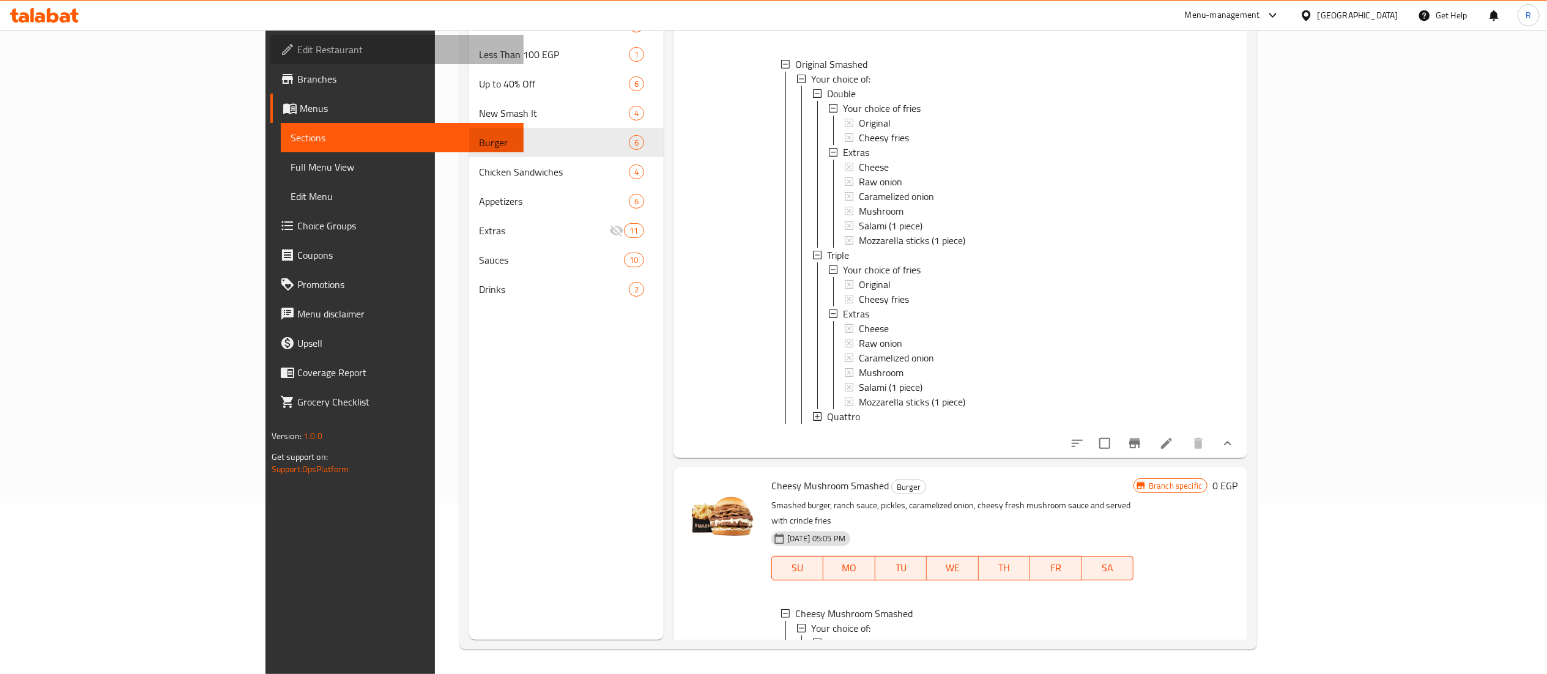
click at [297, 56] on span "Edit Restaurant" at bounding box center [405, 49] width 217 height 15
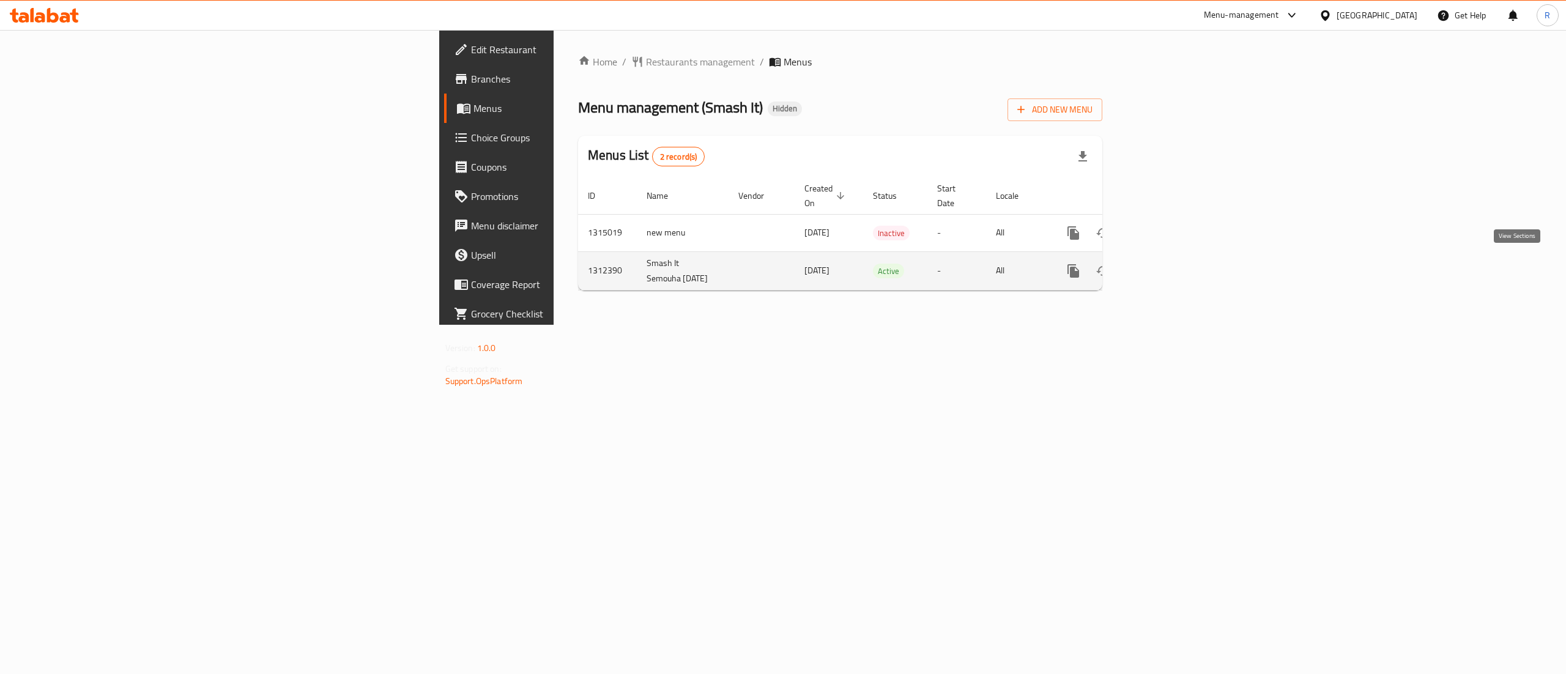
click at [1169, 266] on icon "enhanced table" at bounding box center [1161, 271] width 15 height 15
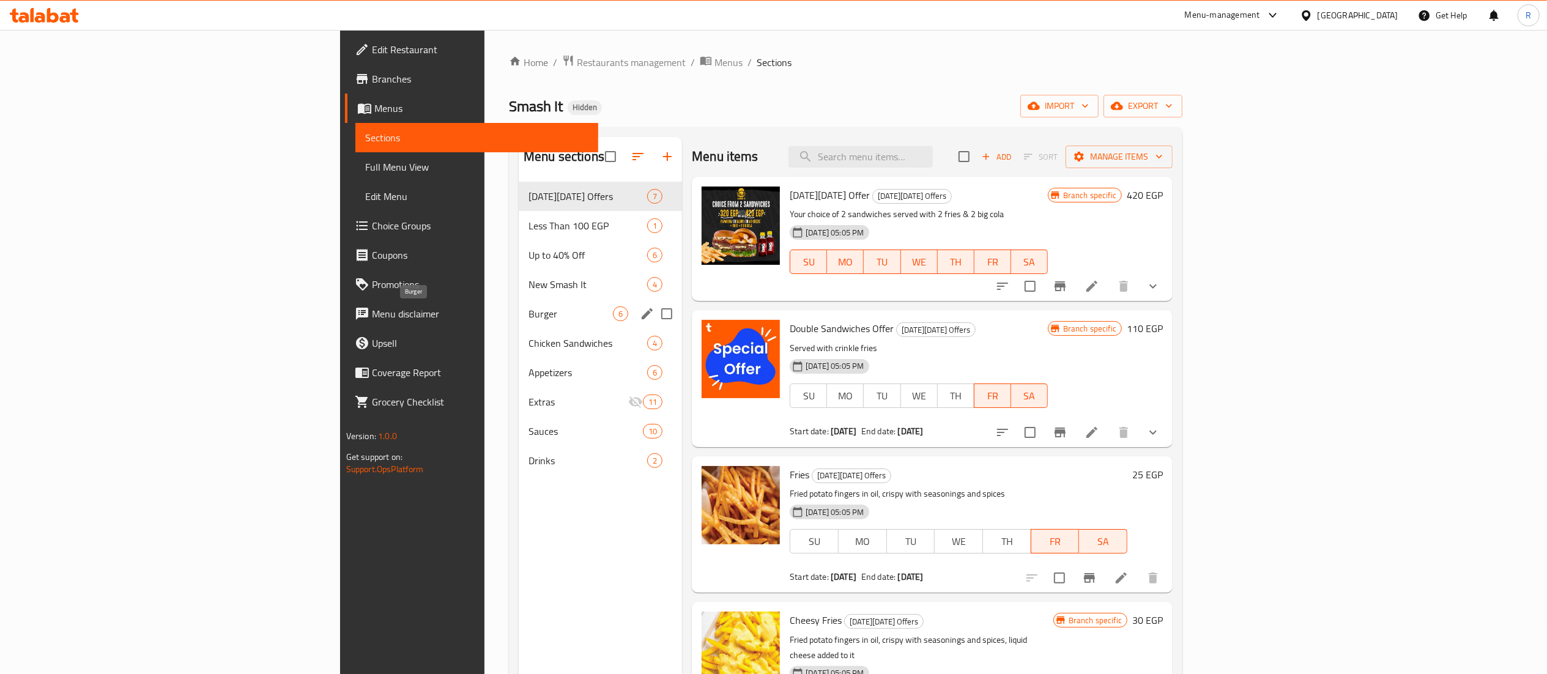
click at [529, 317] on span "Burger" at bounding box center [571, 313] width 84 height 15
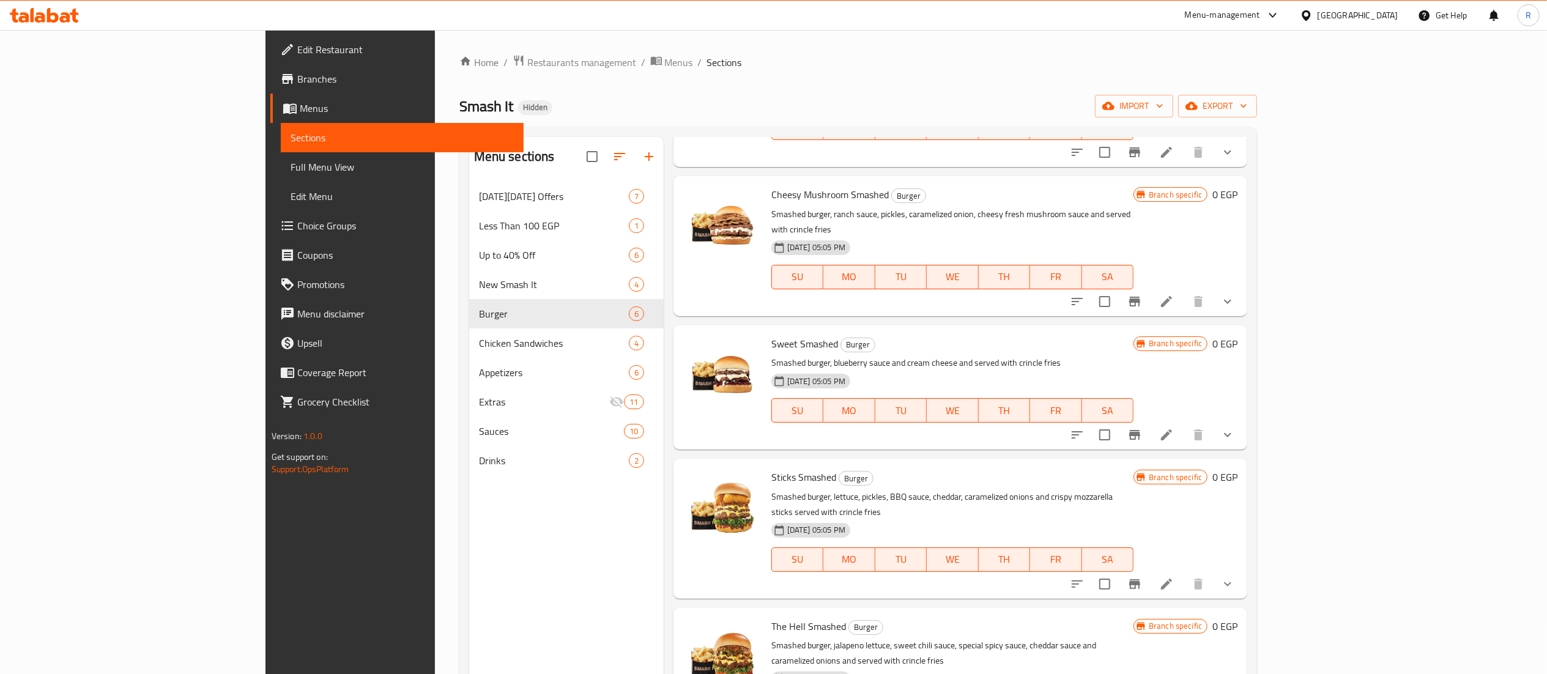
scroll to position [157, 0]
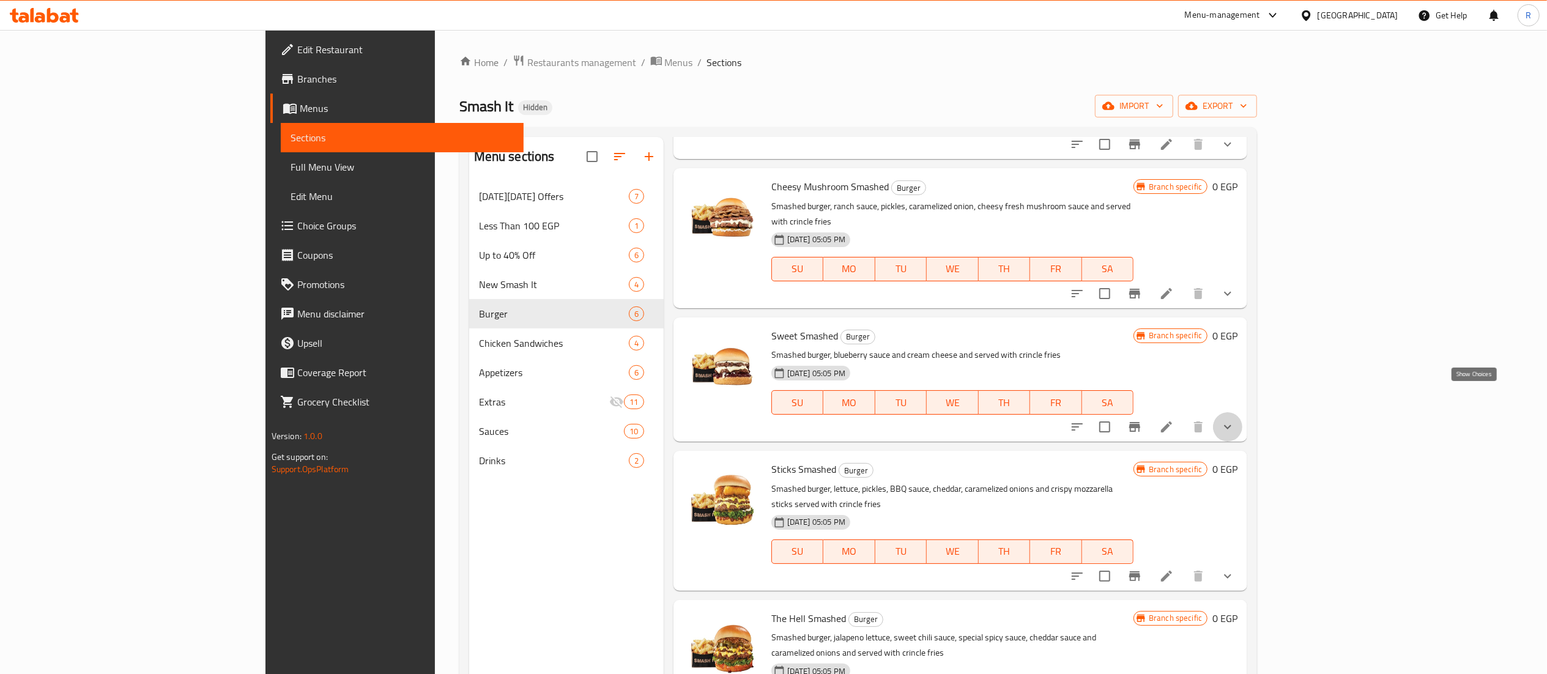
click at [1235, 420] on icon "show more" at bounding box center [1227, 427] width 15 height 15
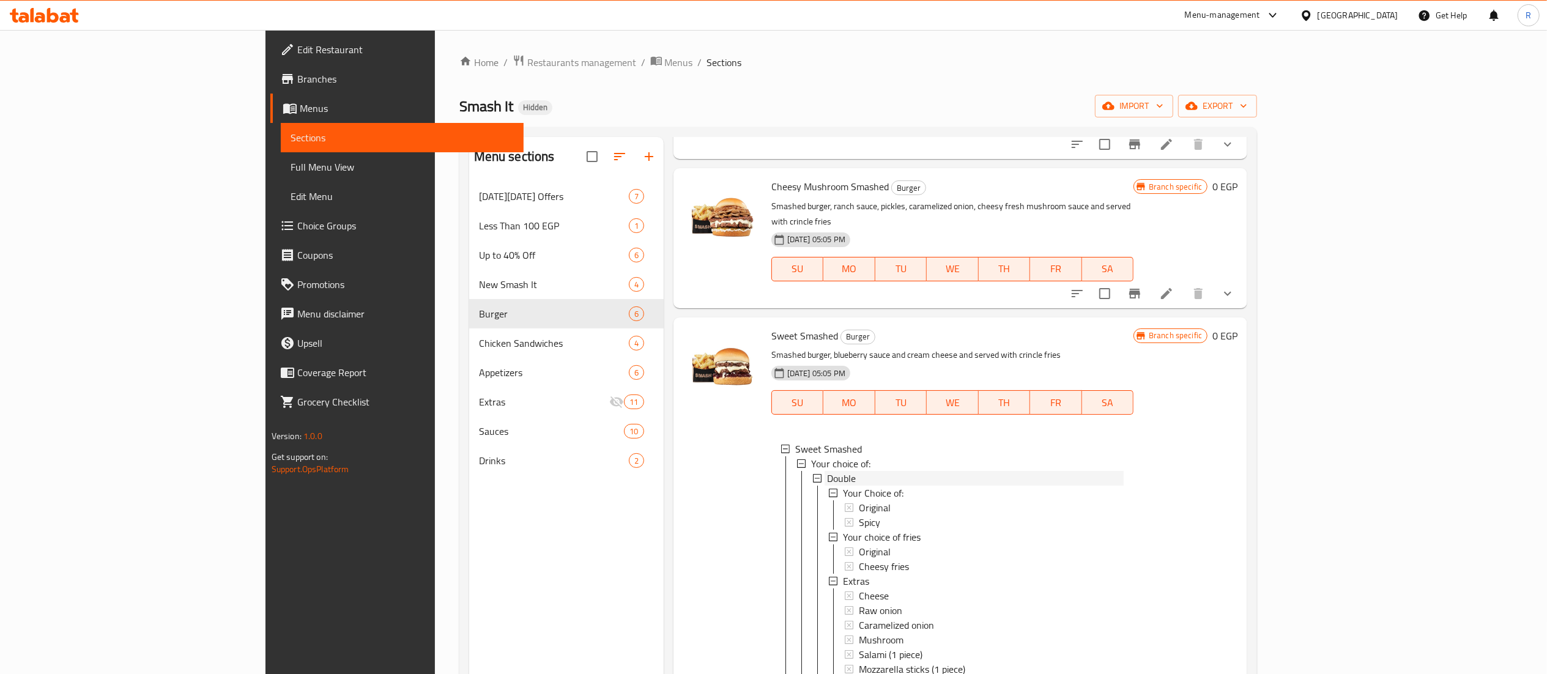
click at [843, 471] on div "Double" at bounding box center [975, 478] width 297 height 15
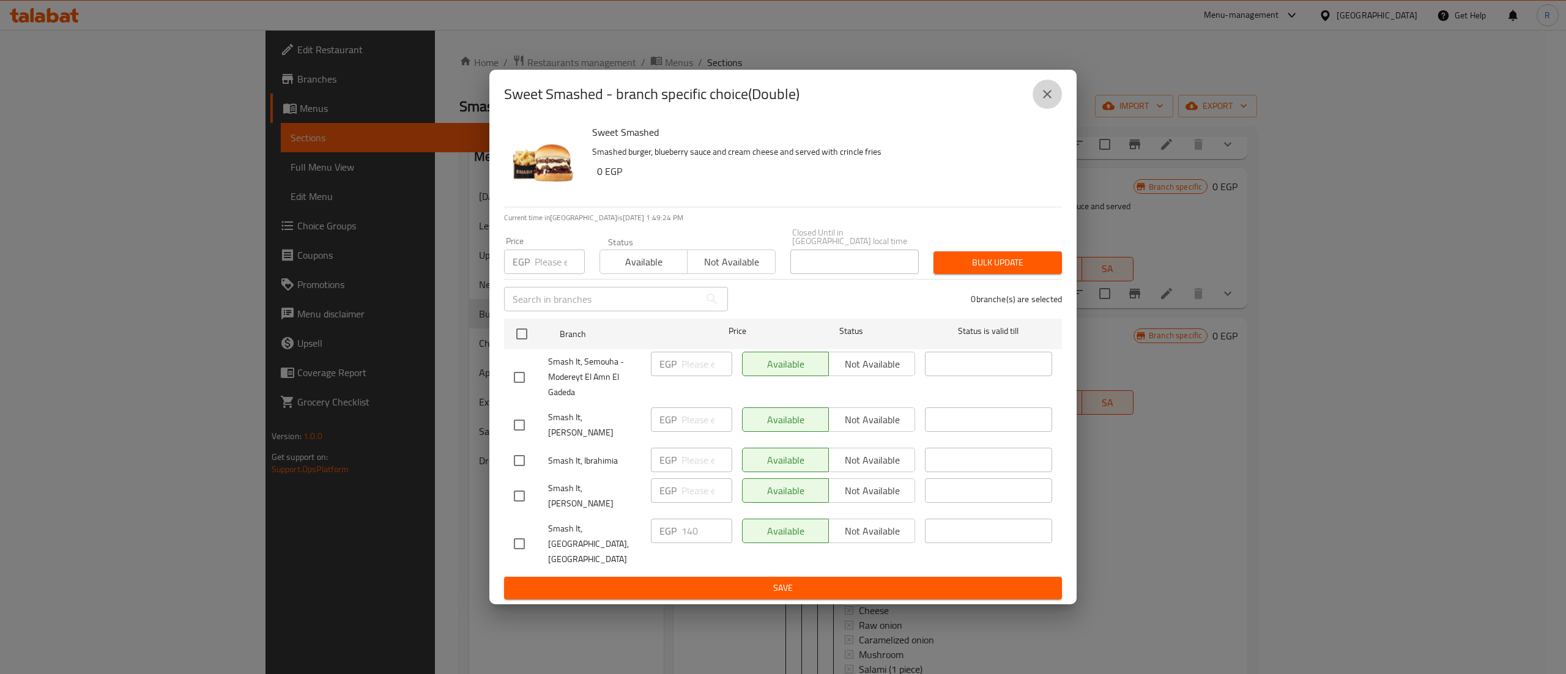
click at [1053, 102] on icon "close" at bounding box center [1047, 94] width 15 height 15
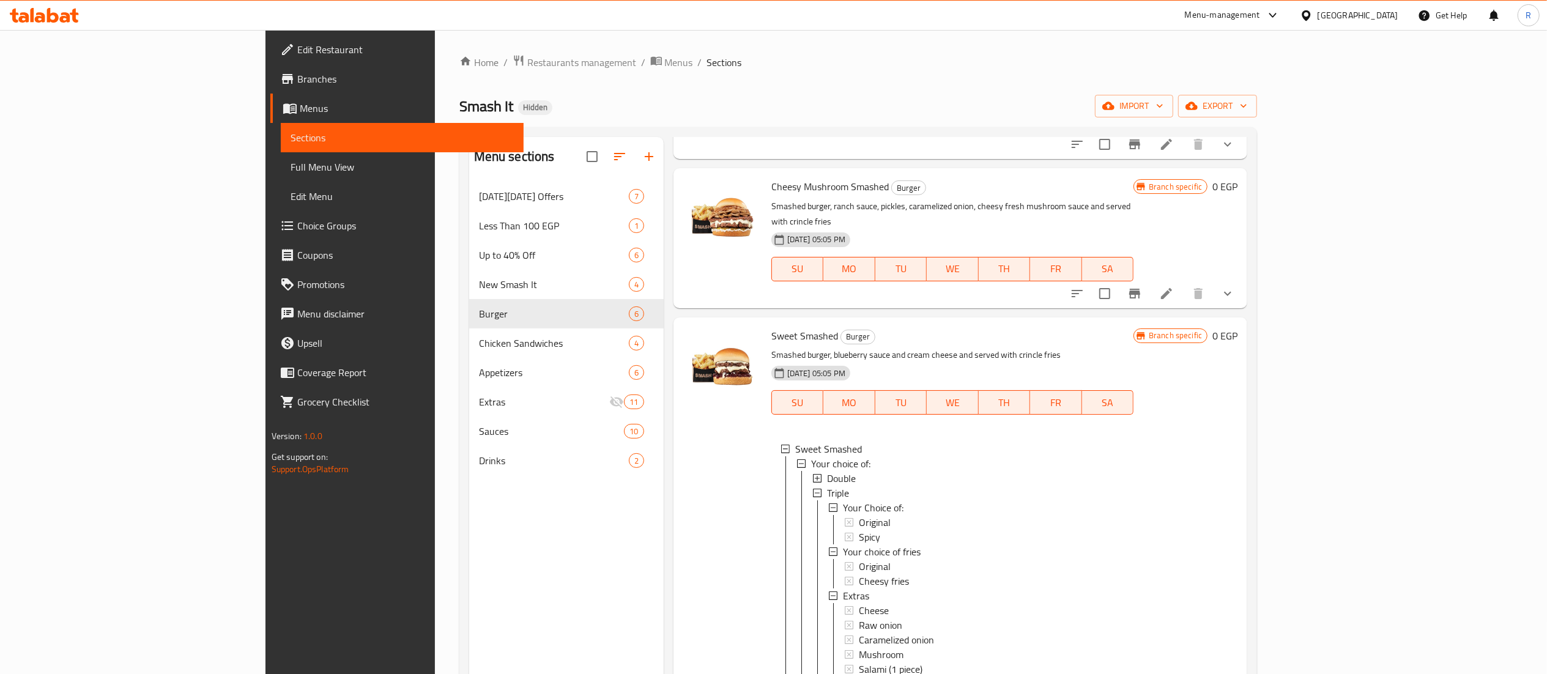
click at [827, 471] on div "Double" at bounding box center [975, 478] width 297 height 15
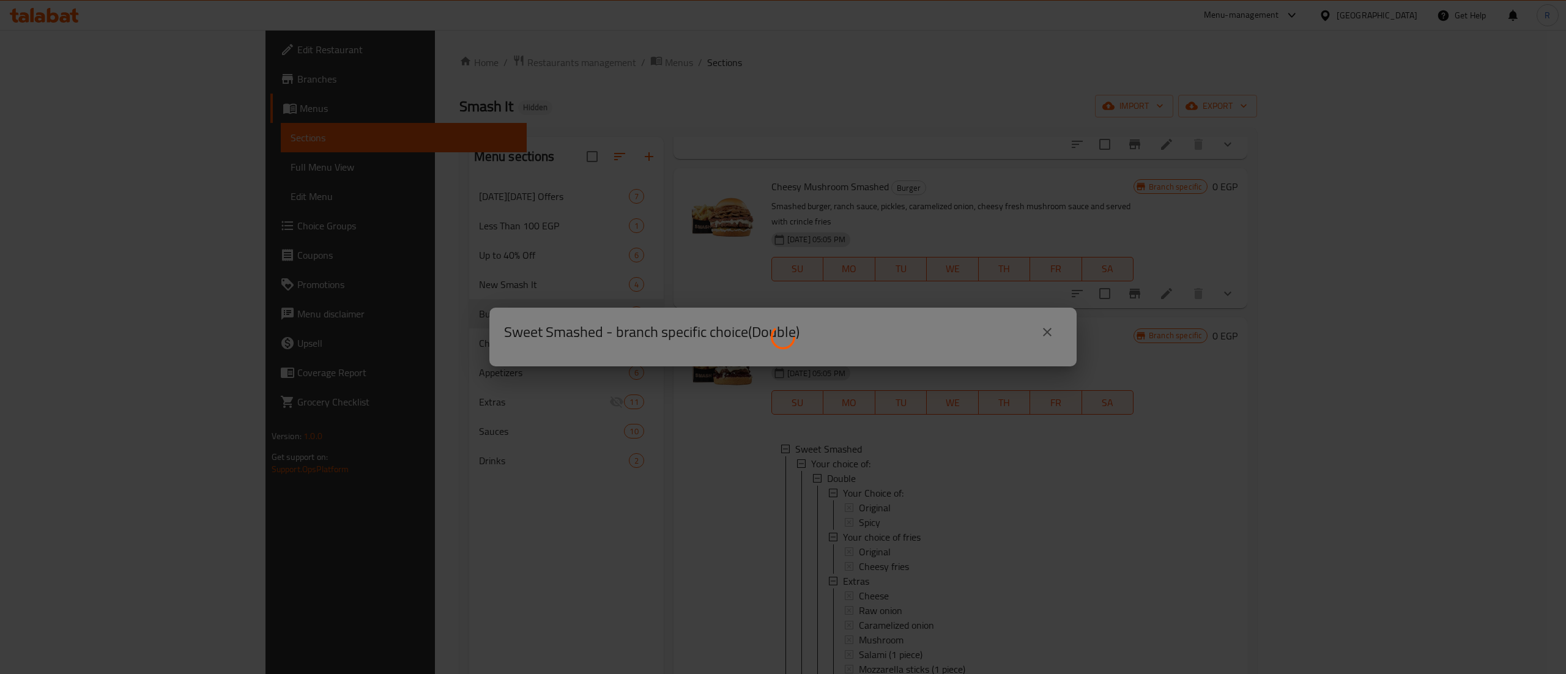
click at [1047, 327] on div at bounding box center [783, 337] width 1566 height 674
click at [1451, 587] on div at bounding box center [783, 337] width 1566 height 674
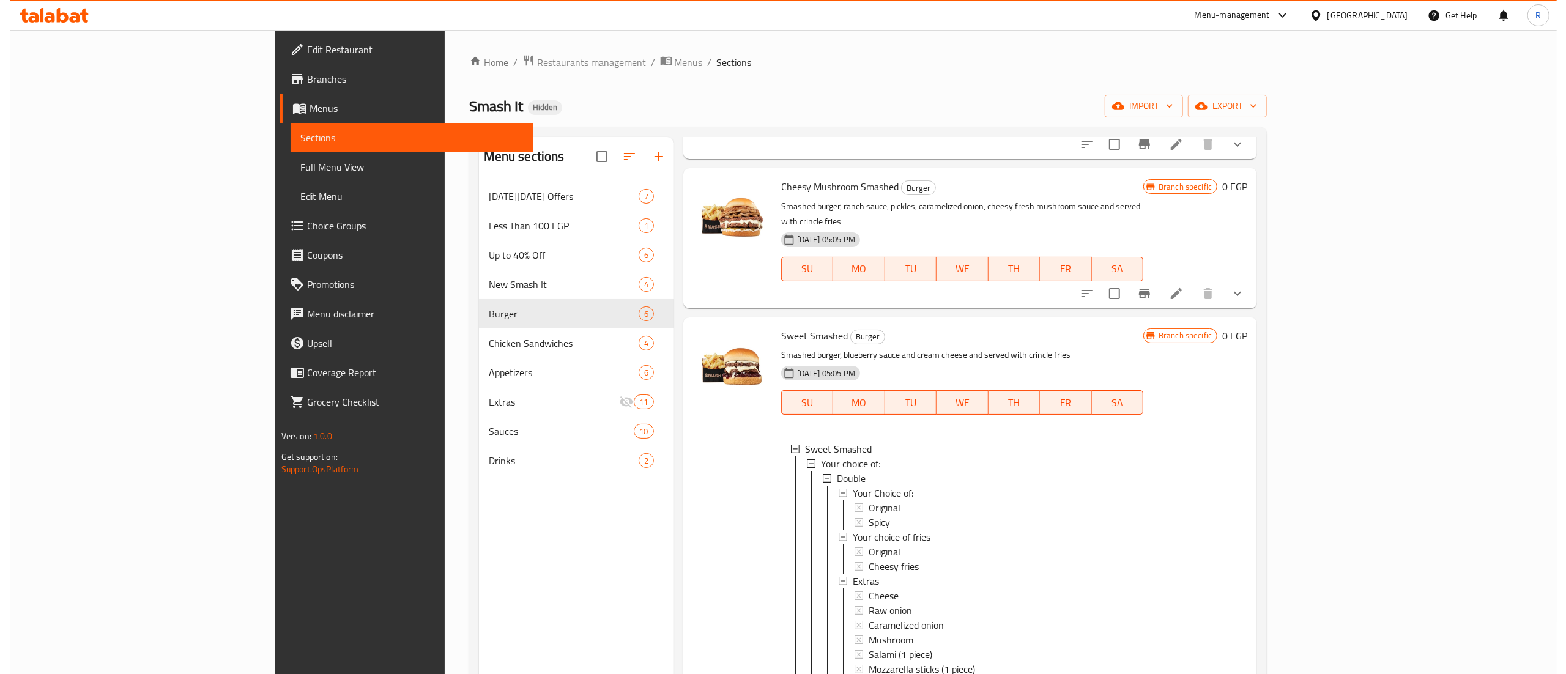
scroll to position [0, 0]
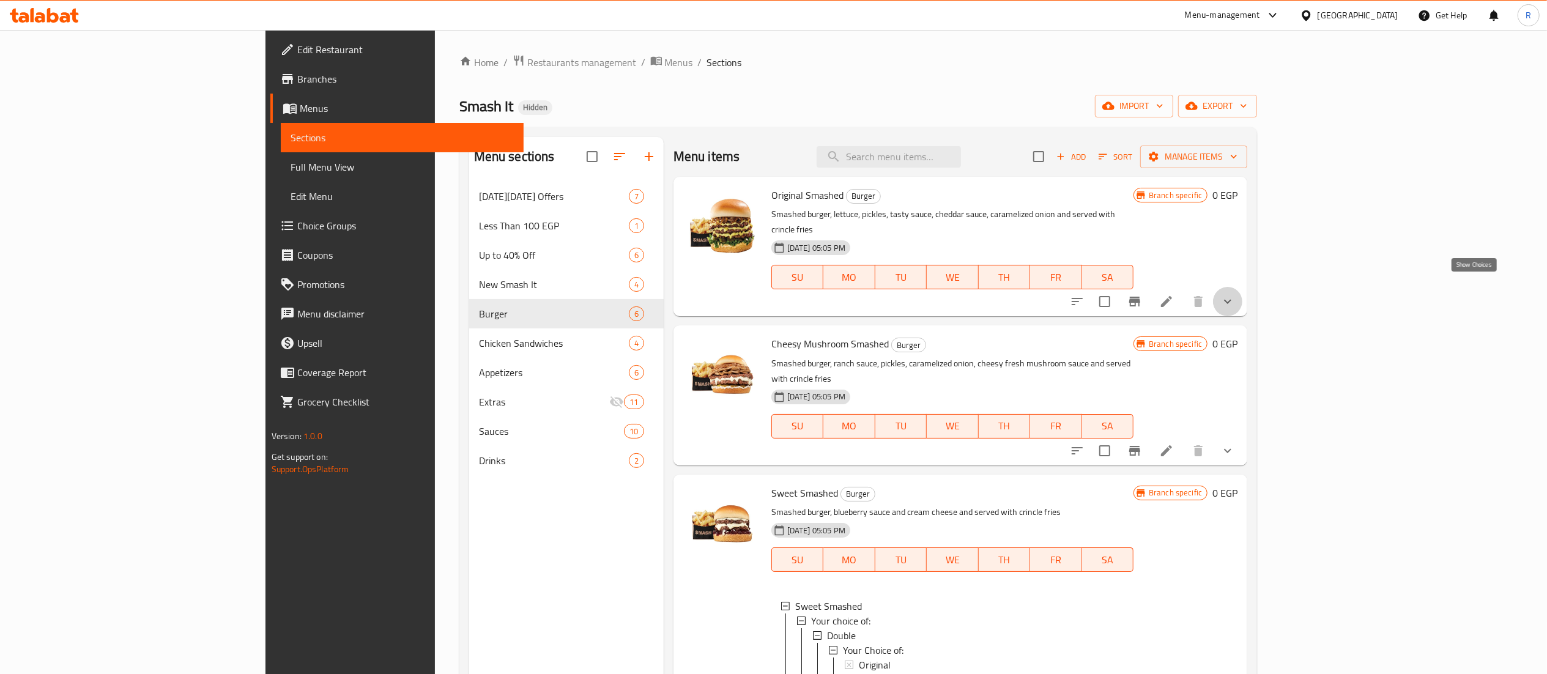
click at [1235, 294] on icon "show more" at bounding box center [1227, 301] width 15 height 15
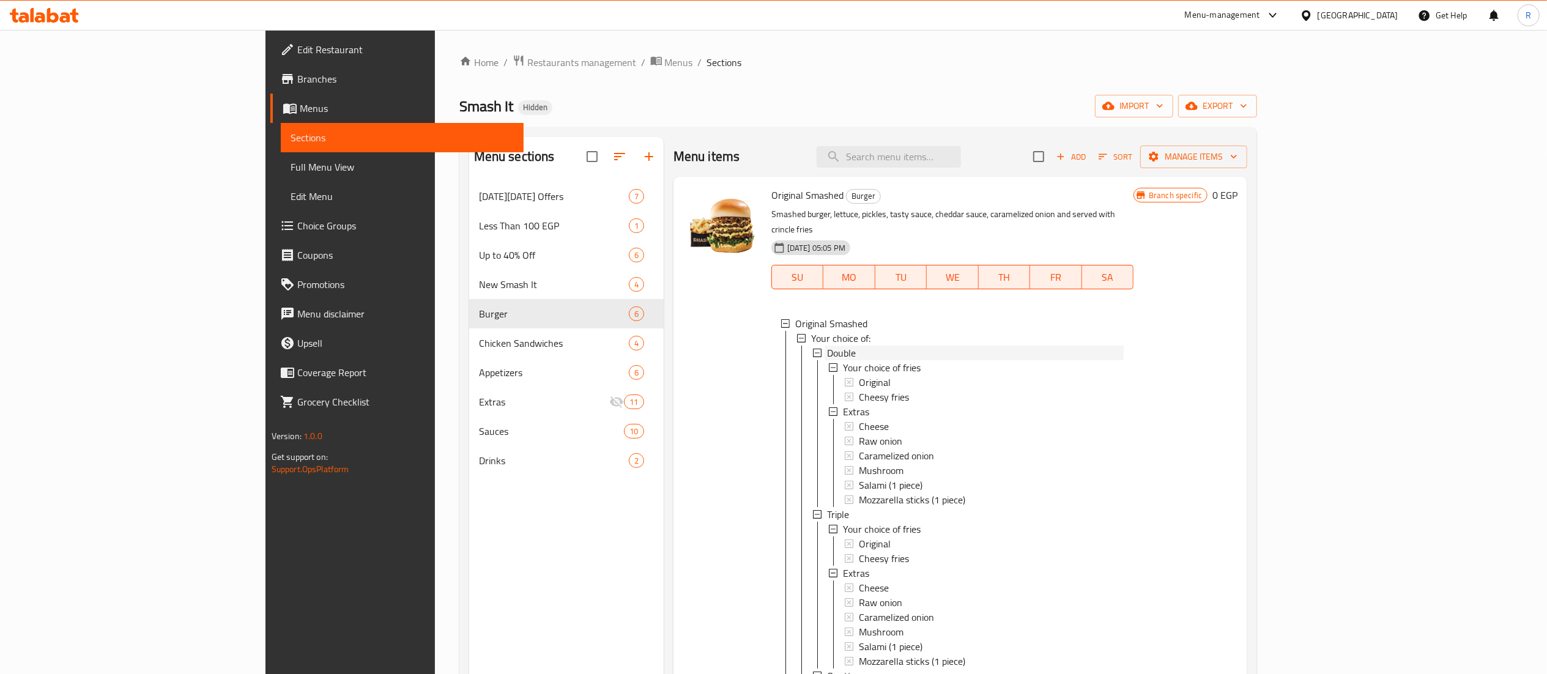
click at [828, 346] on div "Double" at bounding box center [975, 353] width 297 height 15
